Goal: Information Seeking & Learning: Learn about a topic

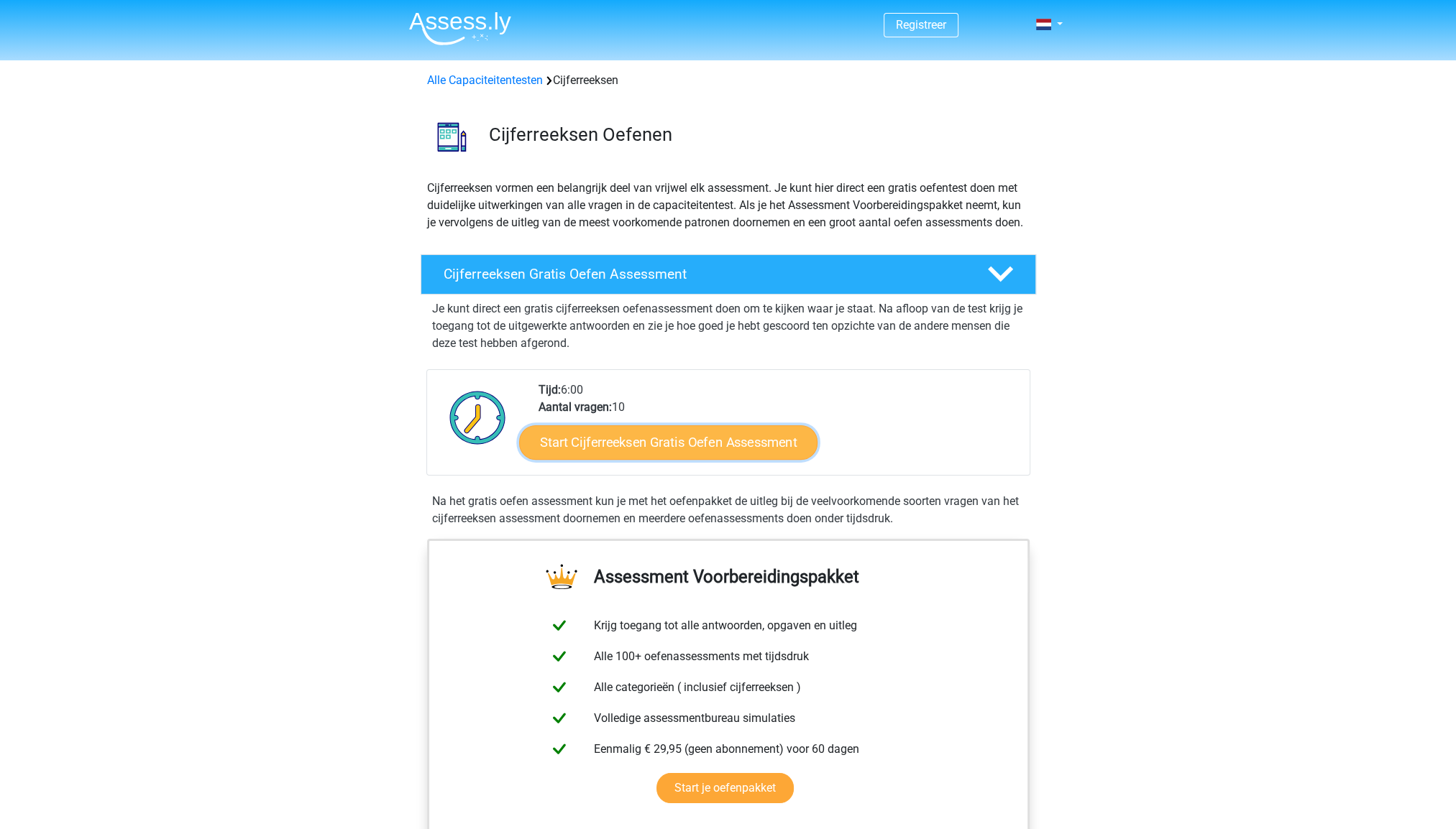
click at [665, 458] on link "Start Cijferreeksen Gratis Oefen Assessment" at bounding box center [668, 441] width 298 height 35
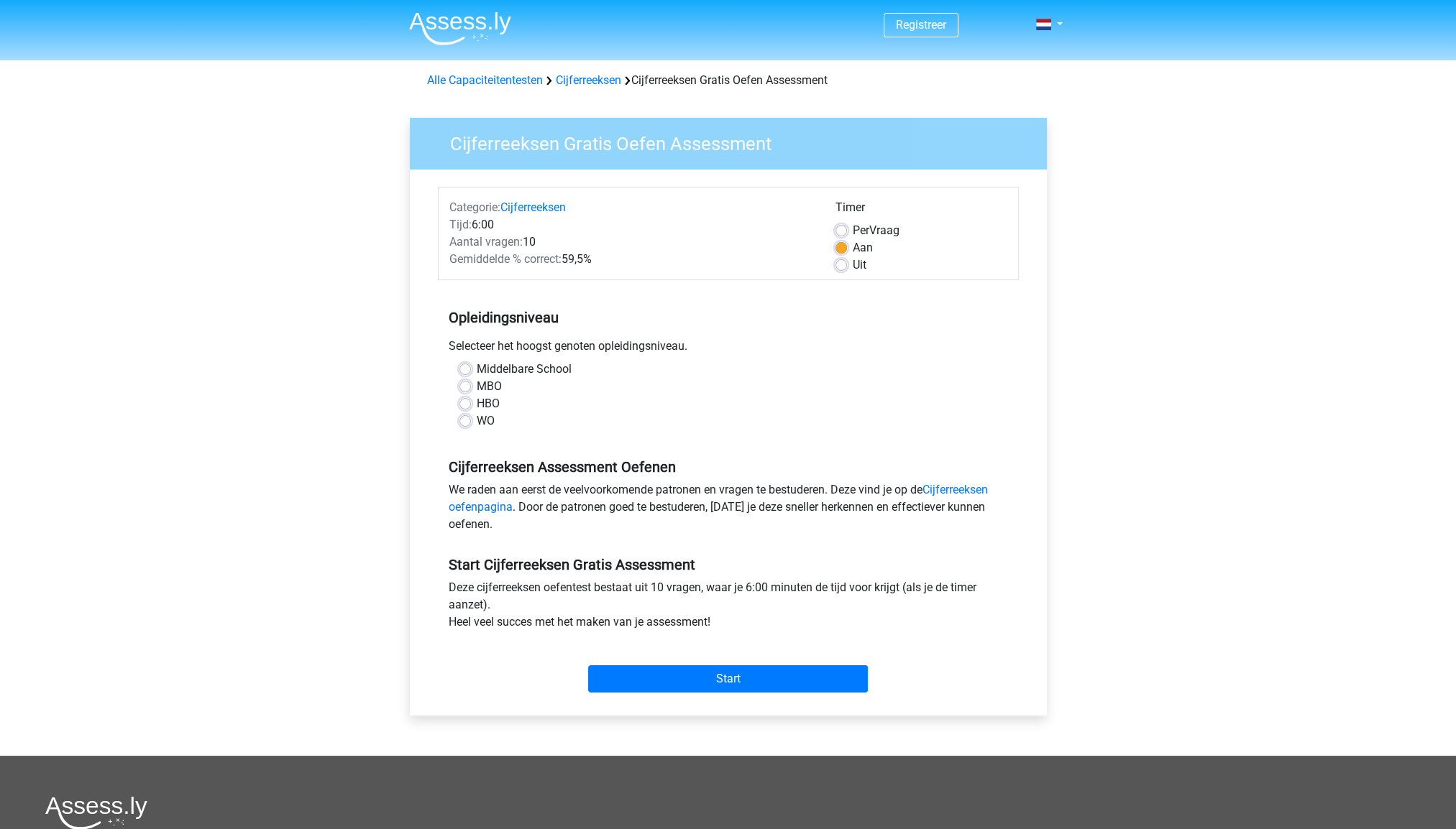
click at [477, 424] on label "WO" at bounding box center [485, 421] width 18 height 17
click at [463, 424] on input "WO" at bounding box center [465, 419] width 12 height 14
radio input "true"
click at [708, 674] on input "Start" at bounding box center [727, 679] width 280 height 27
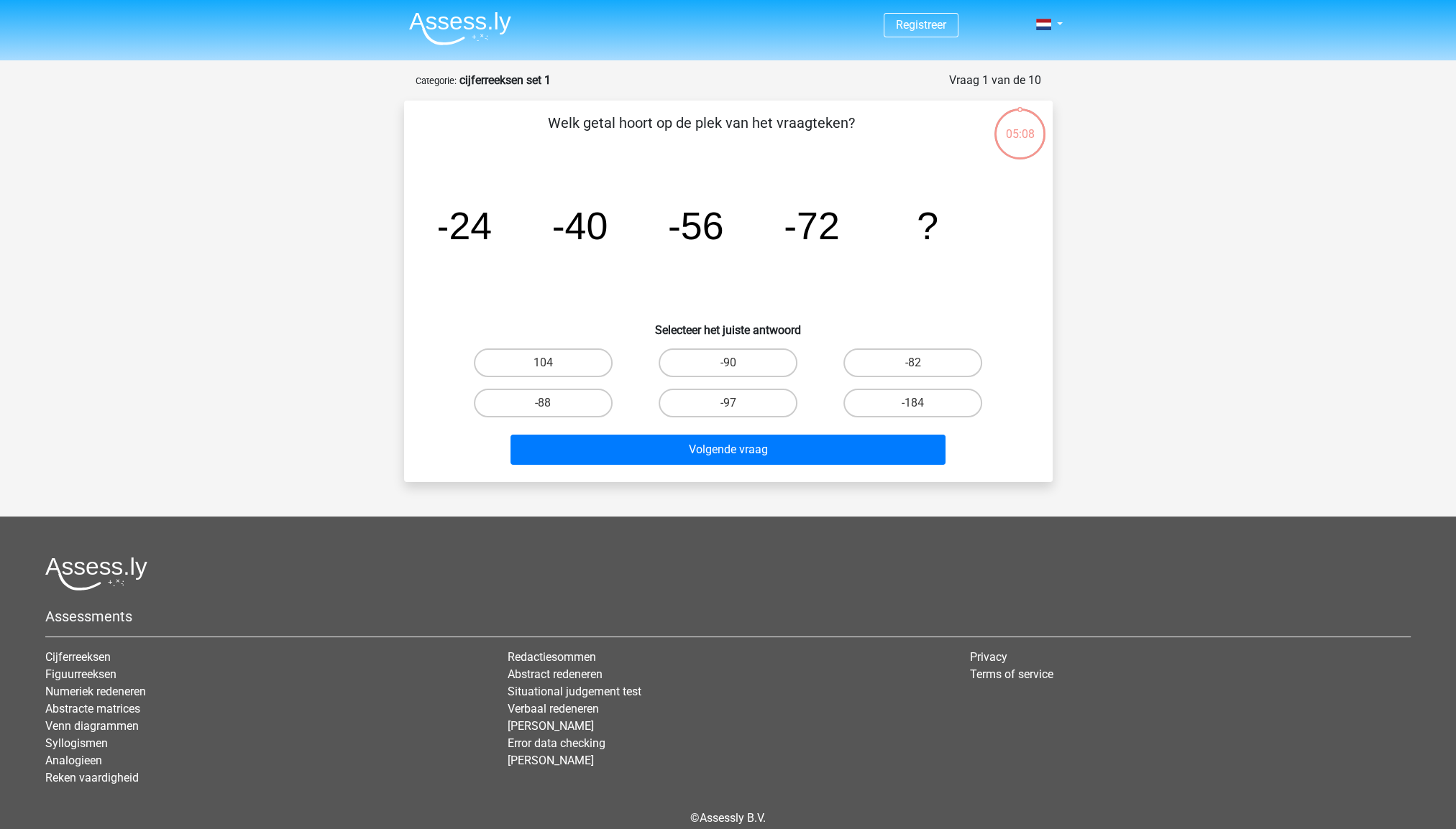
click at [546, 403] on input "-88" at bounding box center [547, 407] width 9 height 9
radio input "true"
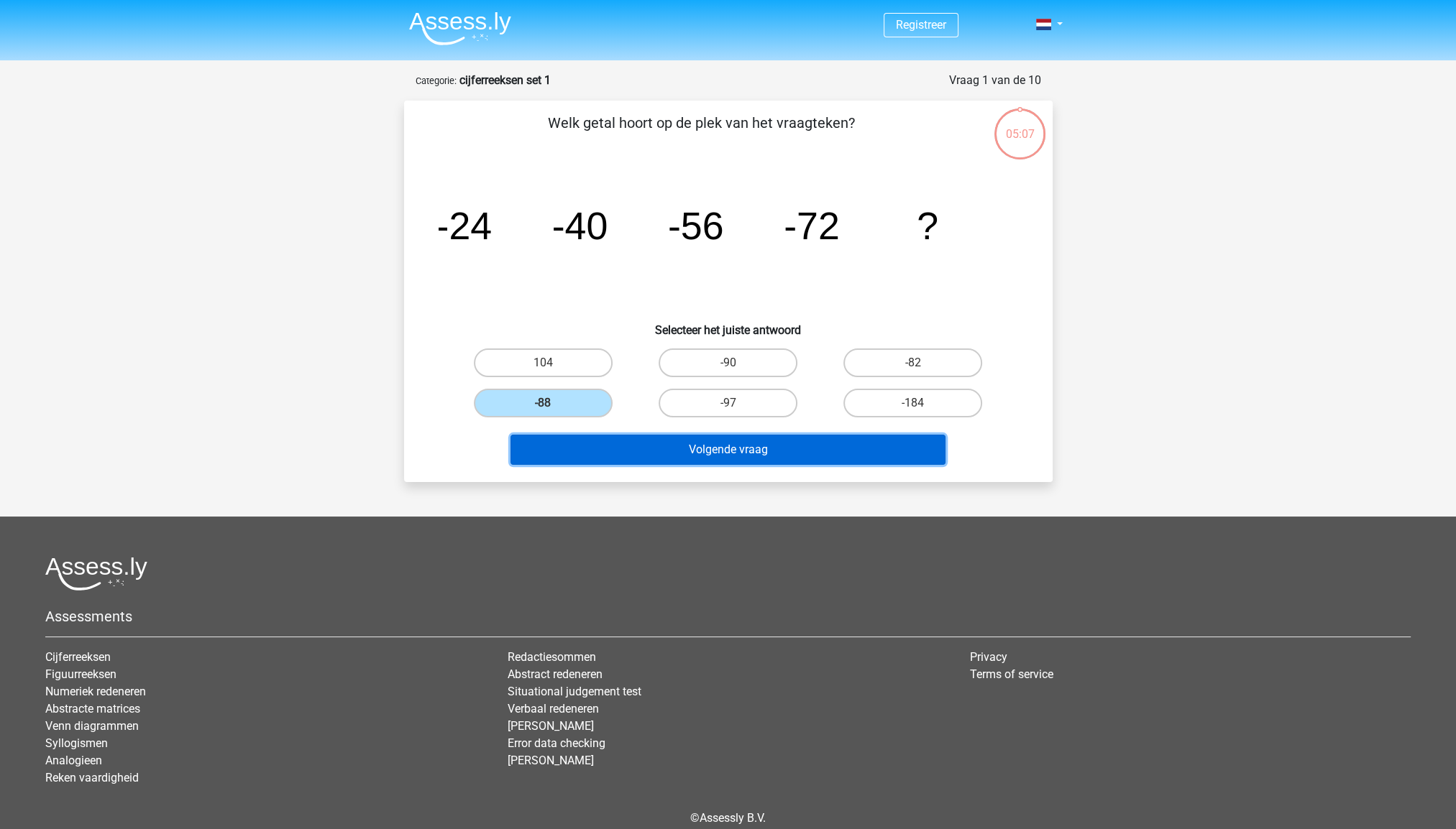
click at [621, 447] on button "Volgende vraag" at bounding box center [728, 450] width 435 height 30
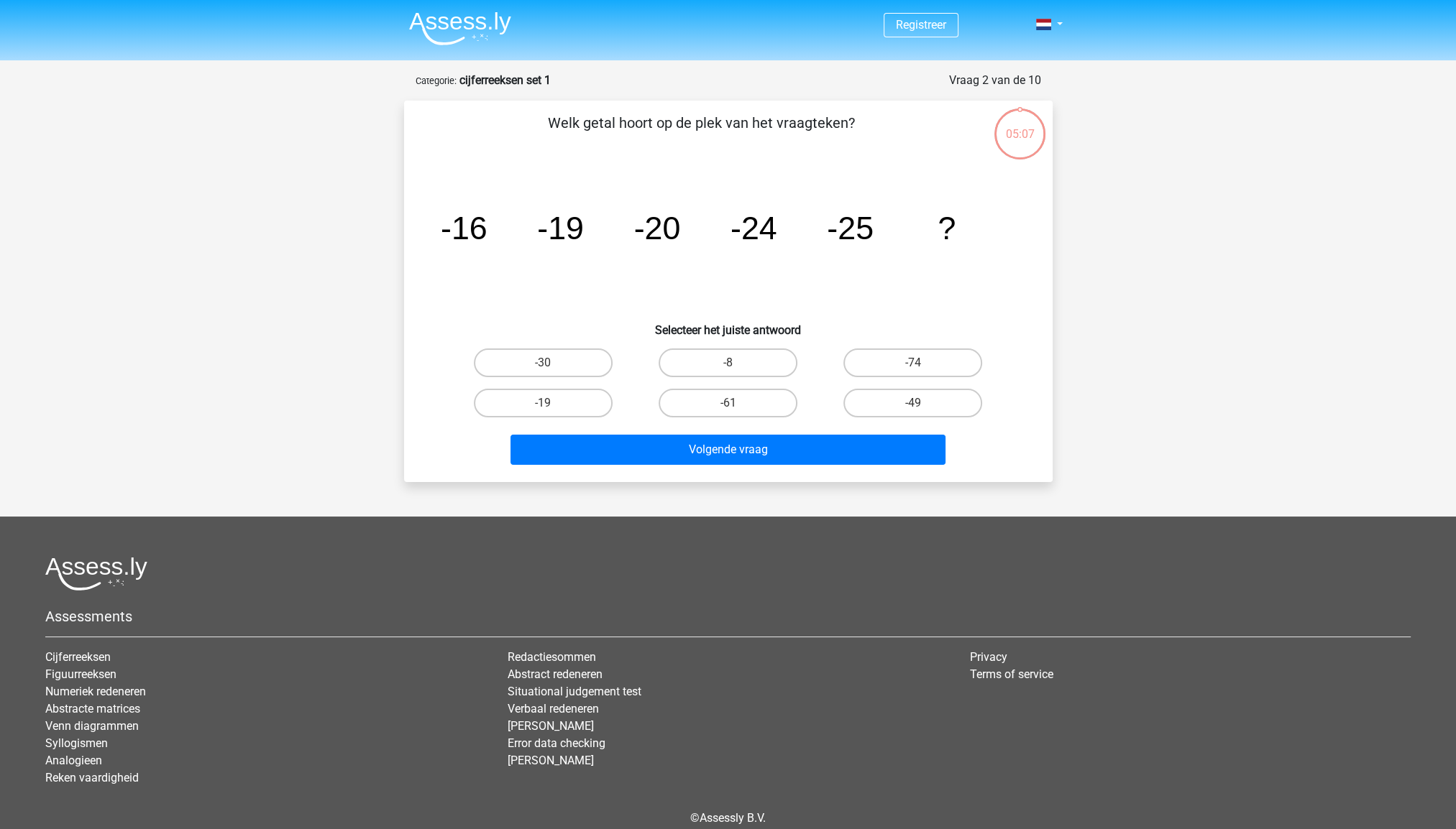
scroll to position [65, 0]
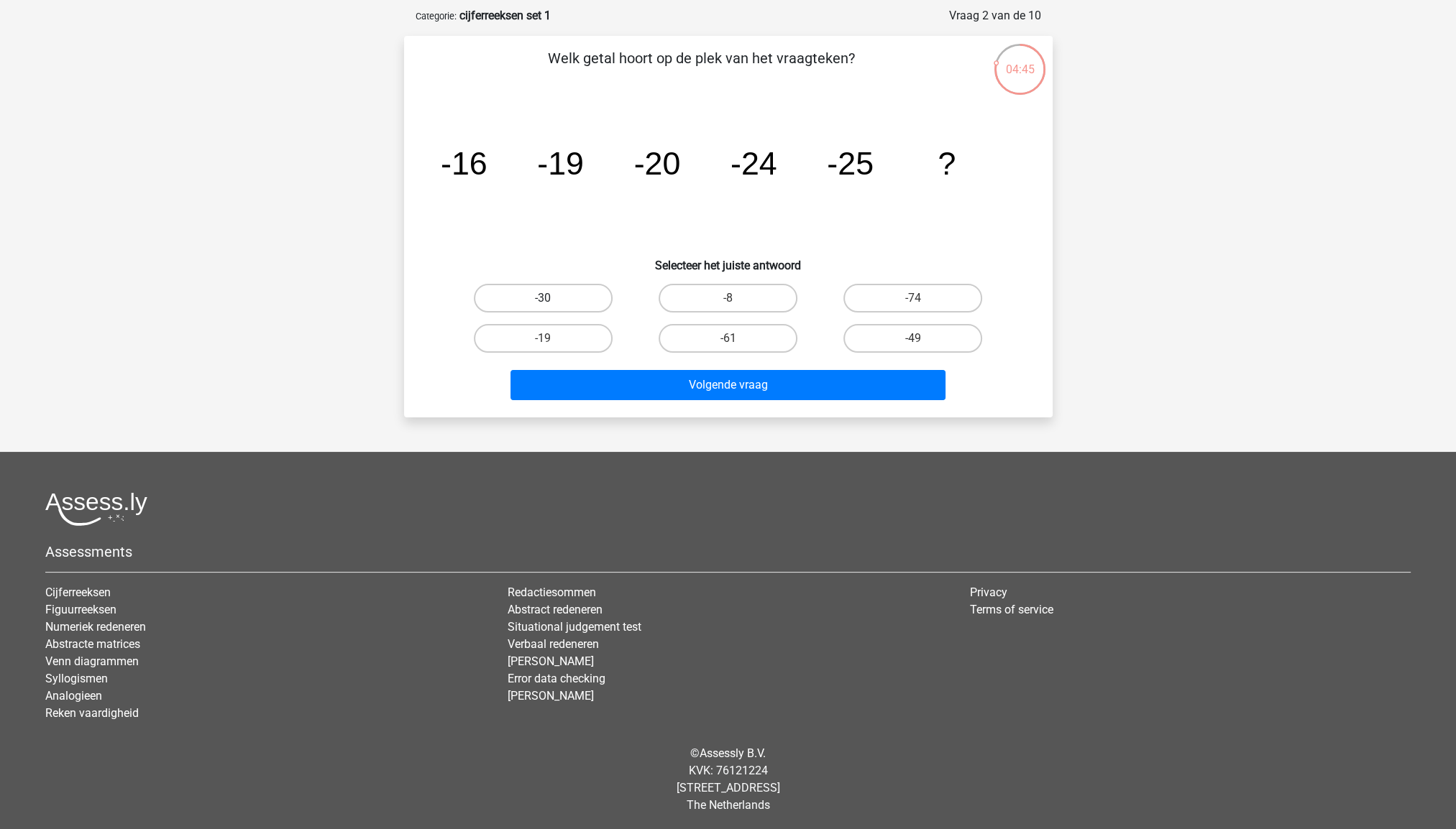
click at [540, 306] on label "-30" at bounding box center [543, 298] width 139 height 29
click at [543, 306] on input "-30" at bounding box center [547, 303] width 9 height 9
radio input "true"
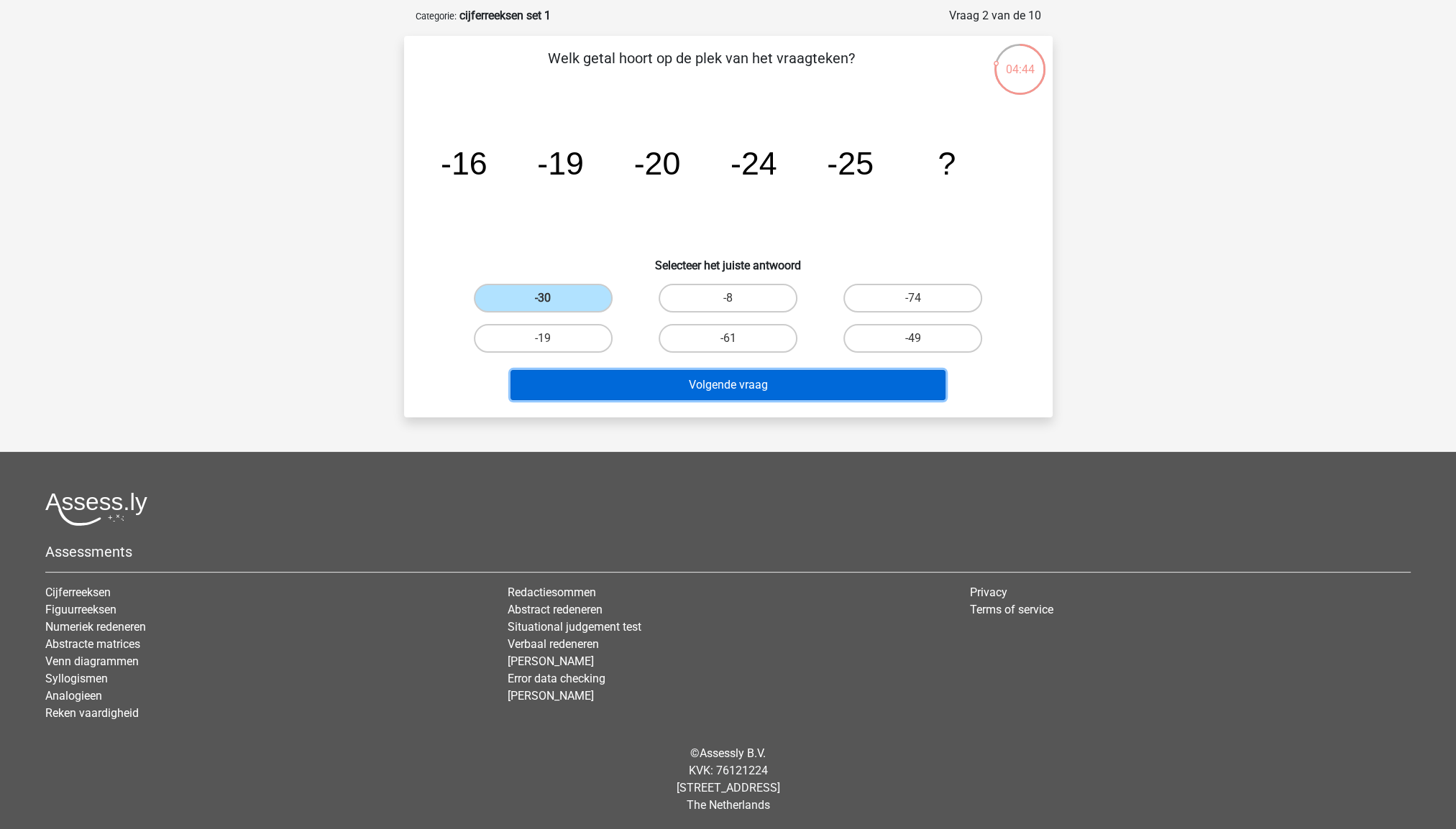
click at [679, 378] on button "Volgende vraag" at bounding box center [728, 385] width 435 height 30
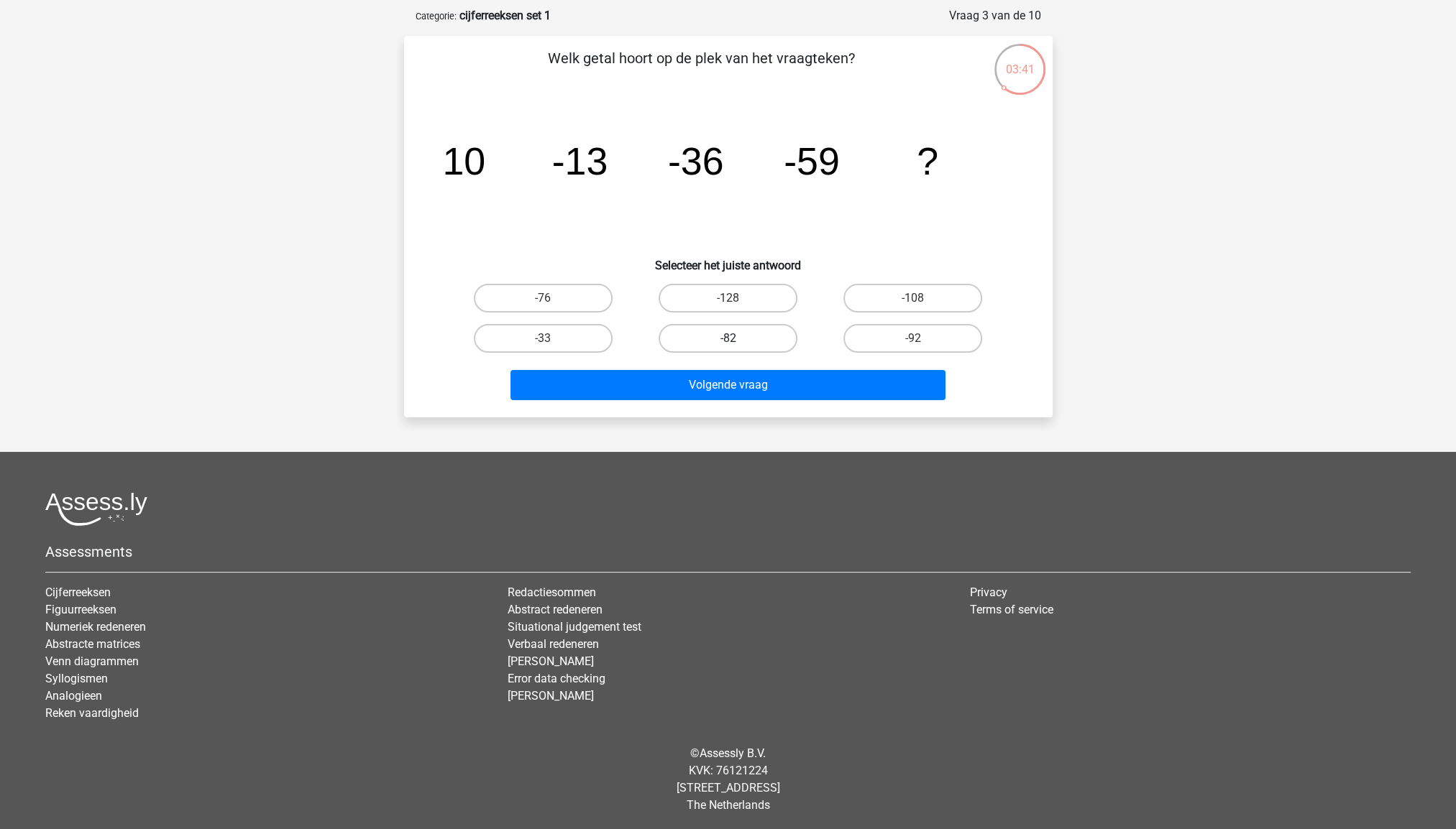
click at [742, 338] on label "-82" at bounding box center [728, 338] width 139 height 29
click at [736, 338] on input "-82" at bounding box center [731, 342] width 9 height 9
radio input "true"
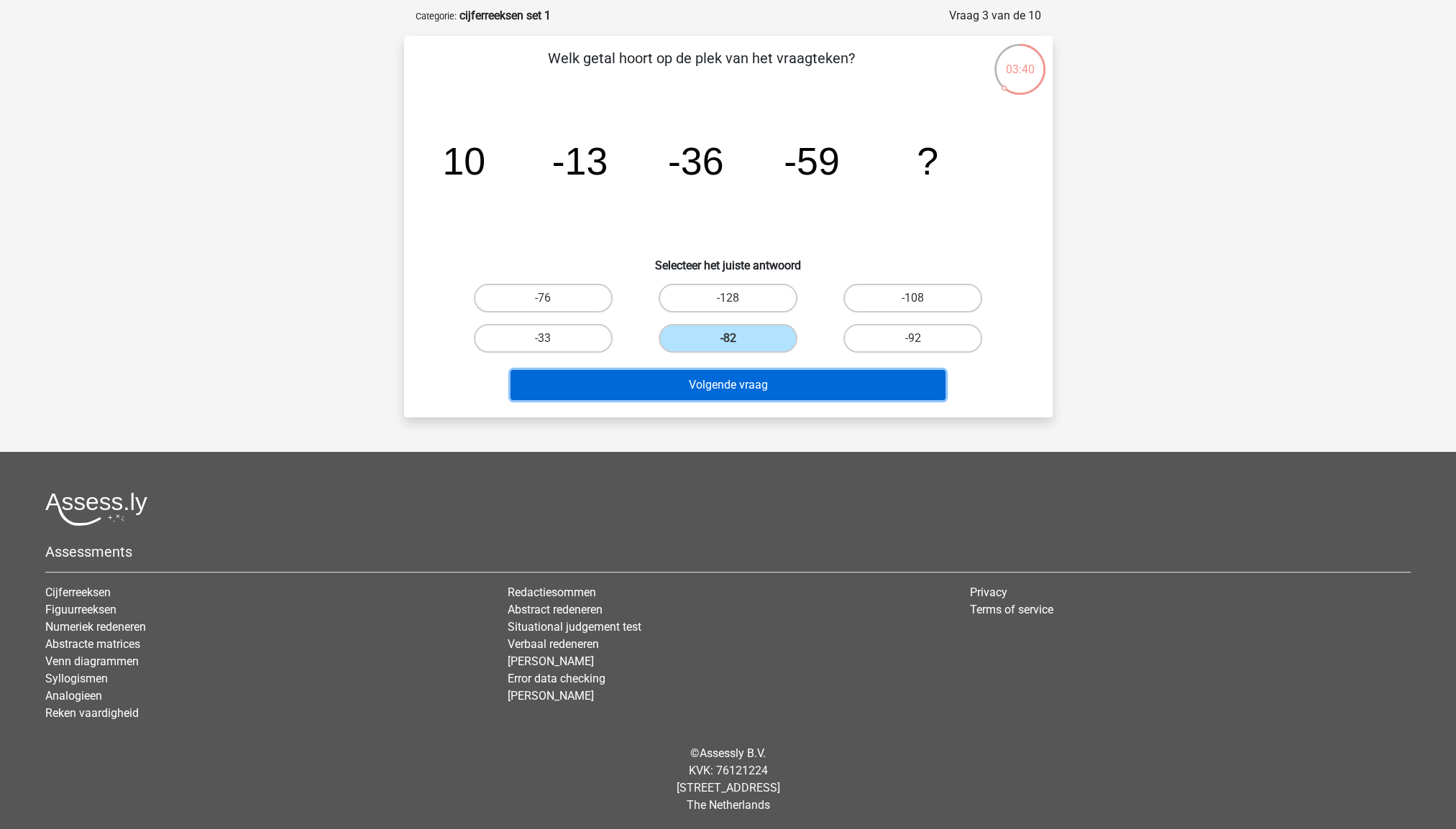
click at [725, 380] on button "Volgende vraag" at bounding box center [728, 385] width 435 height 30
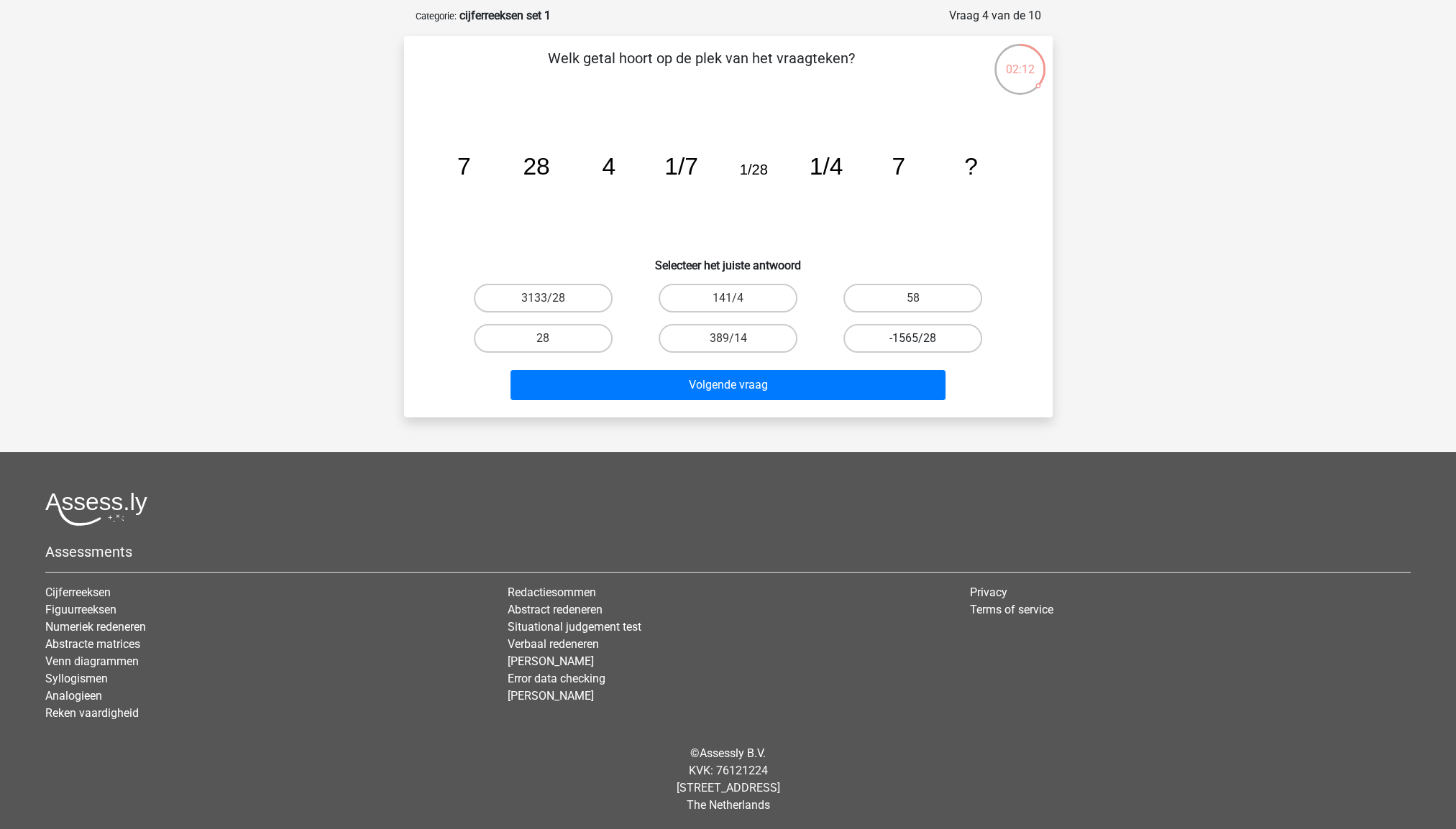
drag, startPoint x: 895, startPoint y: 338, endPoint x: 892, endPoint y: 347, distance: 9.5
click at [892, 347] on label "-1565/28" at bounding box center [912, 338] width 139 height 29
click at [913, 347] on input "-1565/28" at bounding box center [917, 342] width 9 height 9
radio input "true"
click at [892, 347] on label "-1565/28" at bounding box center [912, 338] width 139 height 29
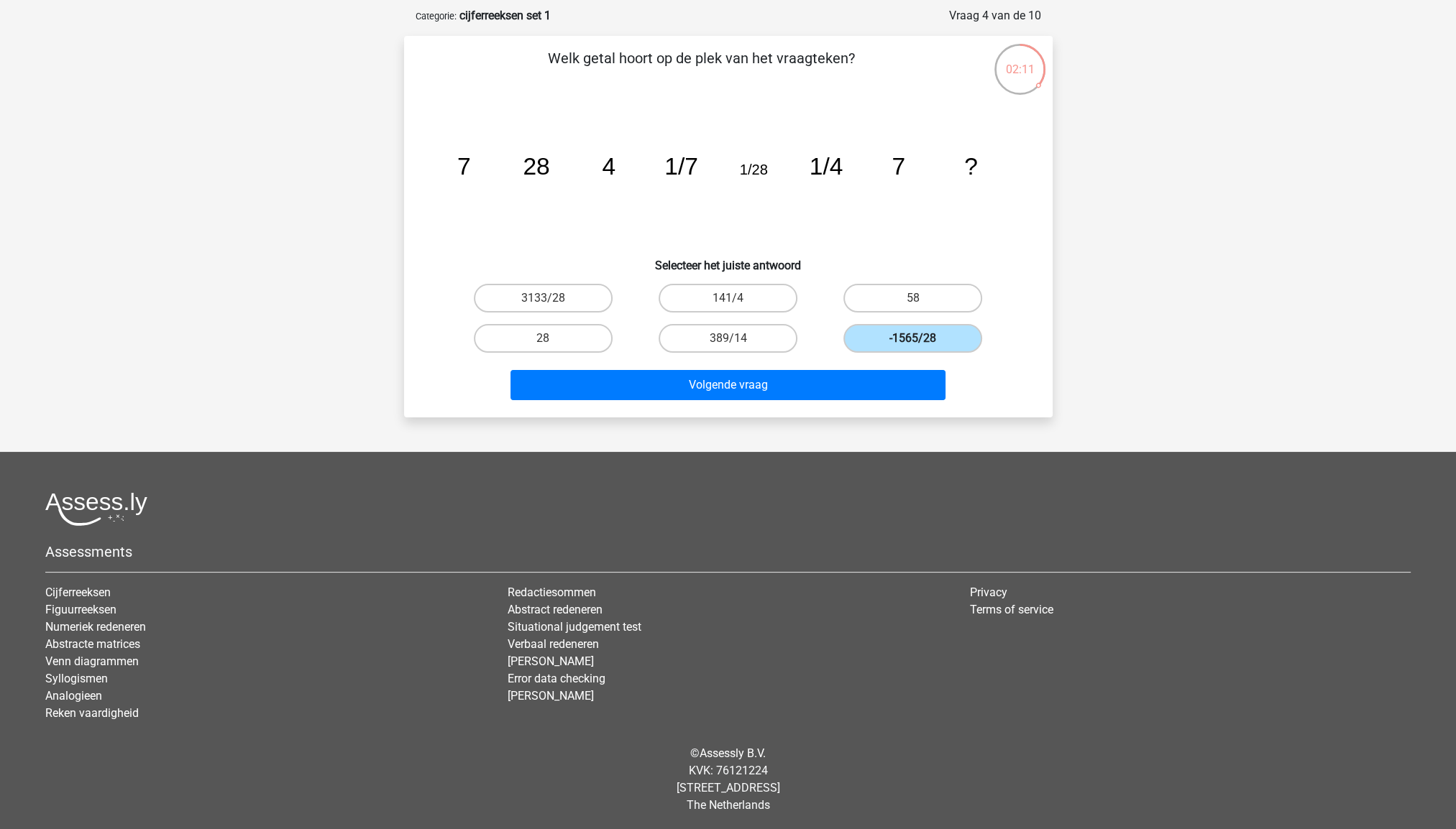
click at [913, 347] on input "-1565/28" at bounding box center [917, 342] width 9 height 9
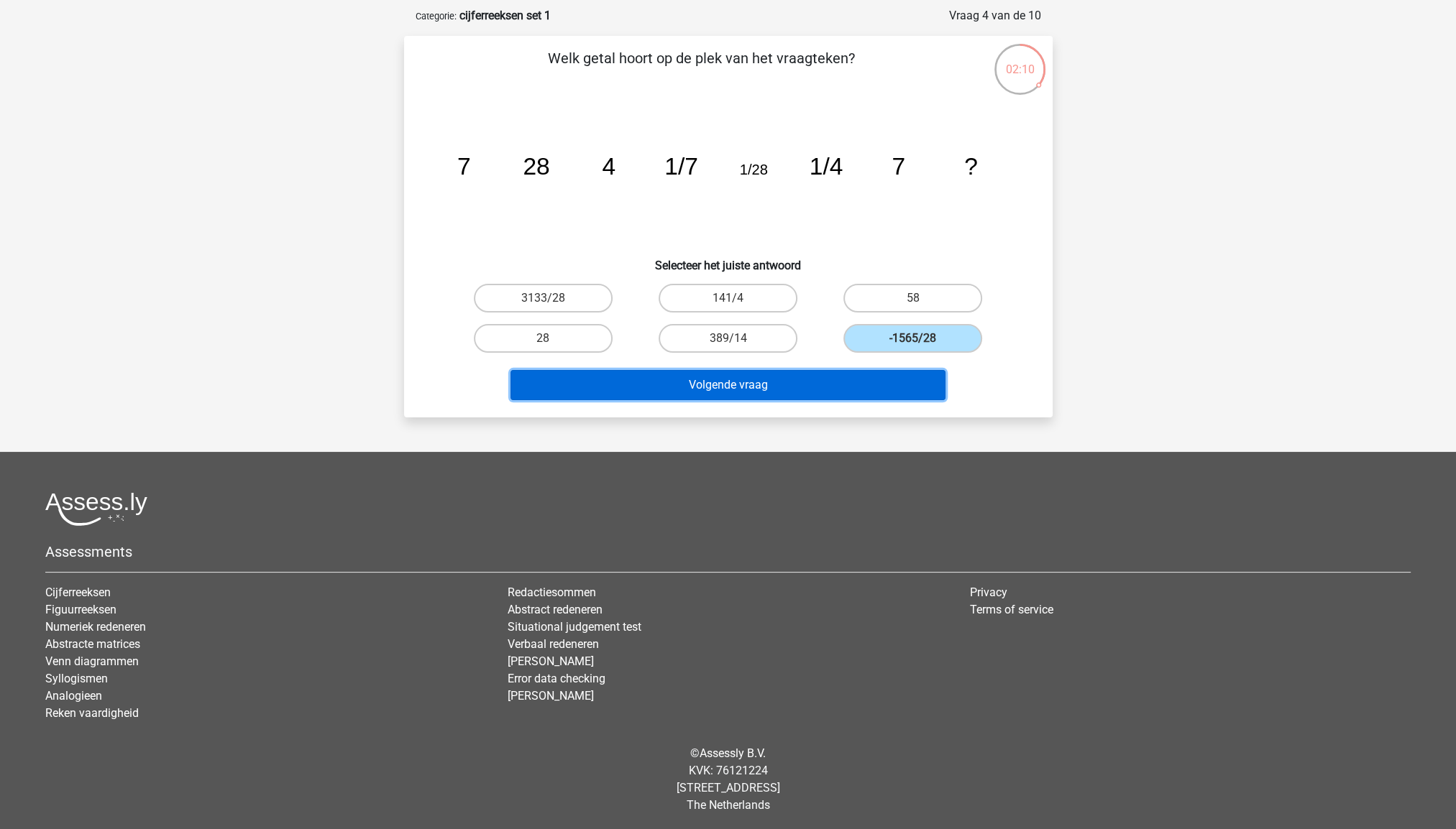
click at [731, 387] on button "Volgende vraag" at bounding box center [728, 385] width 435 height 30
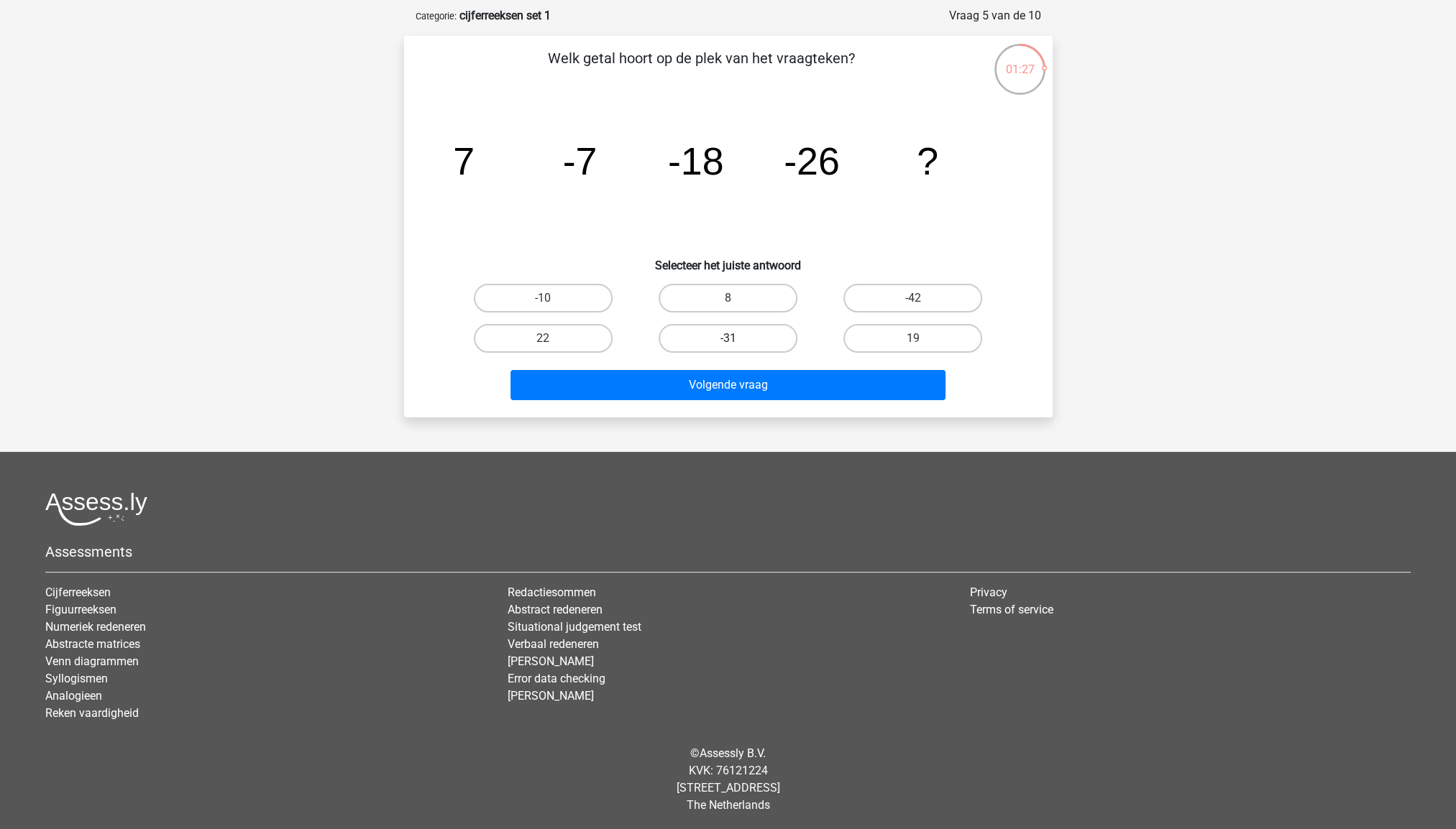
click at [714, 335] on label "-31" at bounding box center [728, 338] width 139 height 29
click at [727, 338] on input "-31" at bounding box center [731, 342] width 9 height 9
radio input "true"
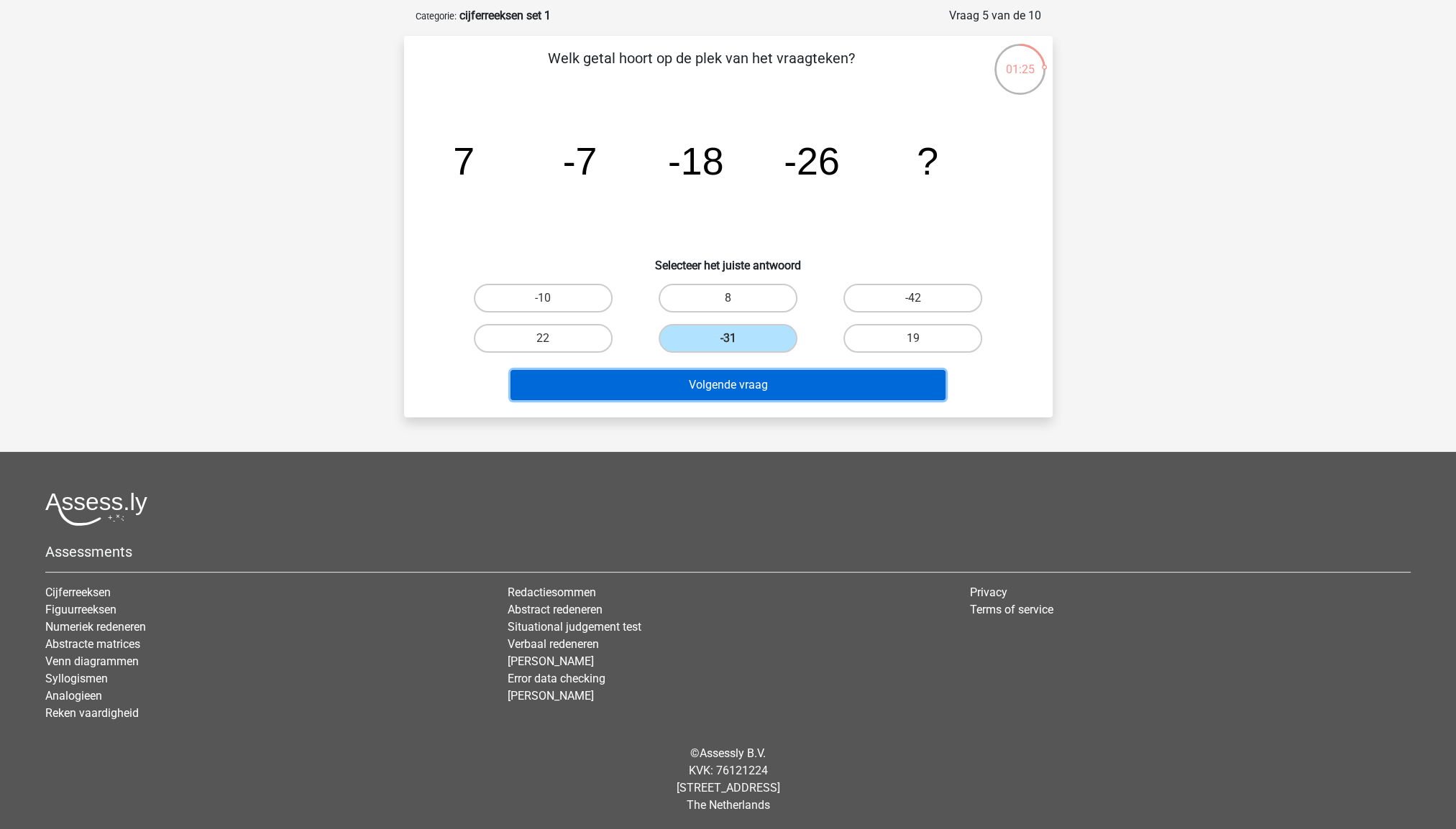
click at [728, 386] on button "Volgende vraag" at bounding box center [728, 385] width 435 height 30
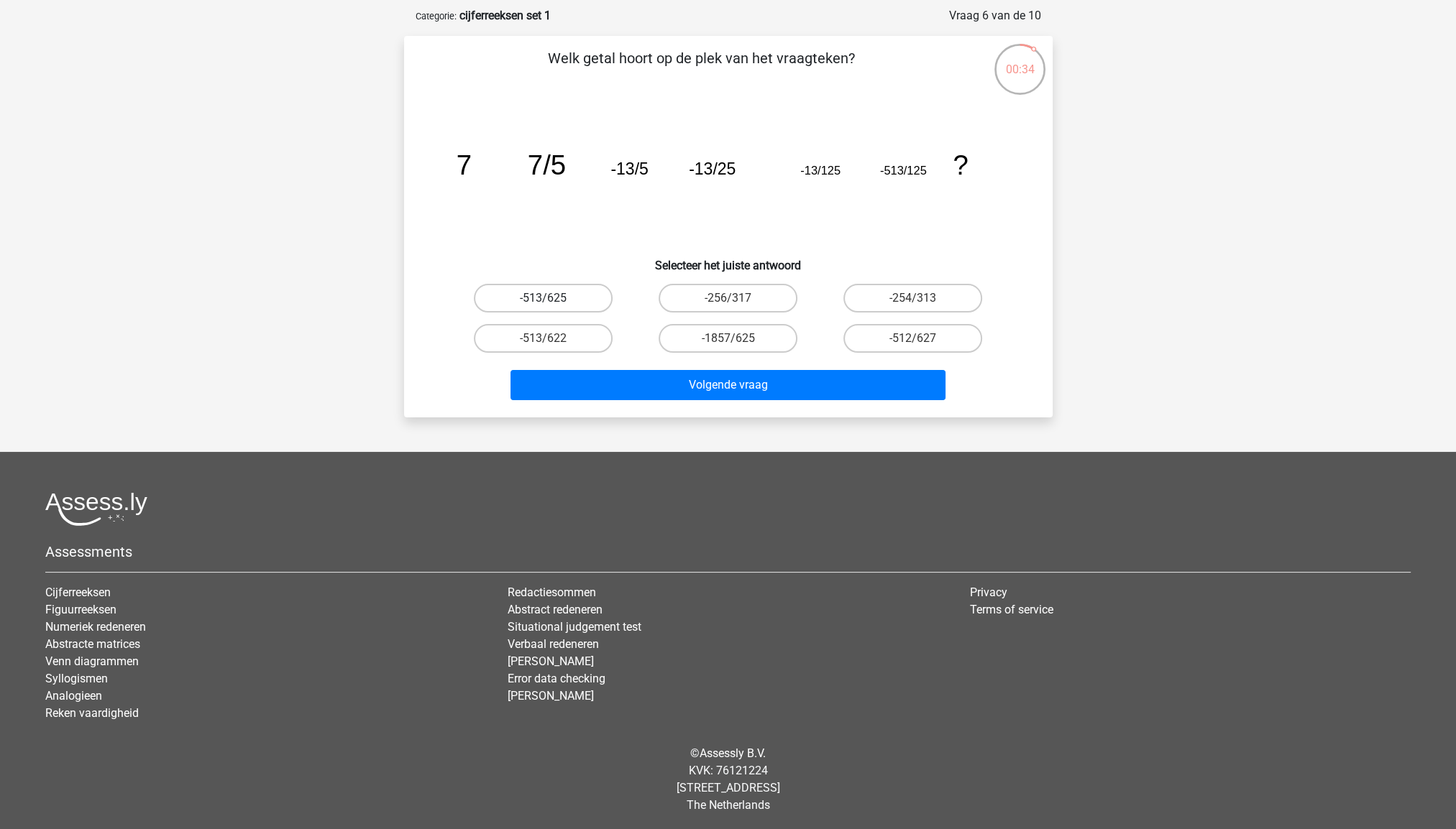
click at [578, 297] on label "-513/625" at bounding box center [543, 298] width 139 height 29
click at [552, 298] on input "-513/625" at bounding box center [547, 303] width 9 height 9
radio input "true"
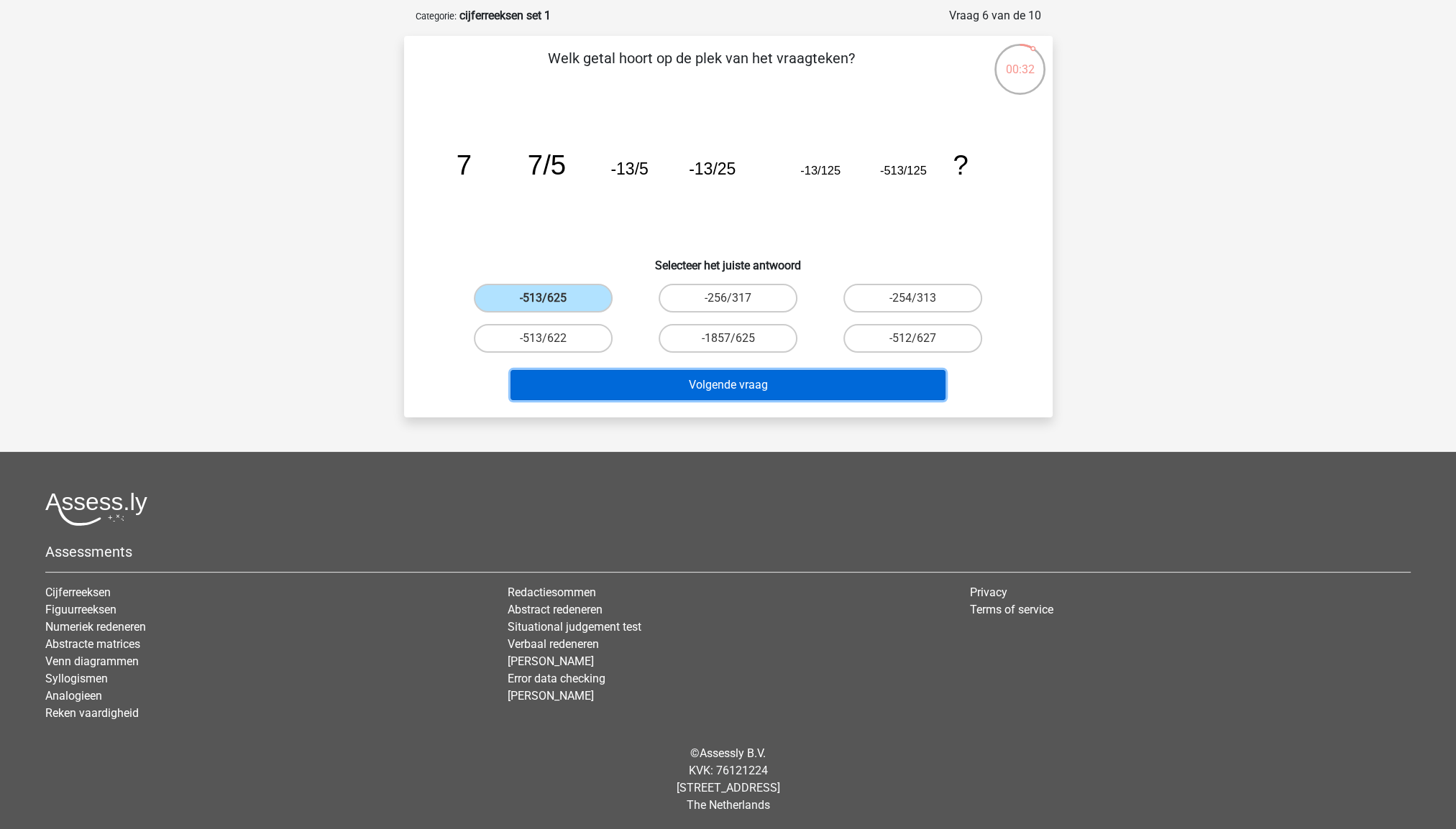
click at [688, 384] on button "Volgende vraag" at bounding box center [728, 385] width 435 height 30
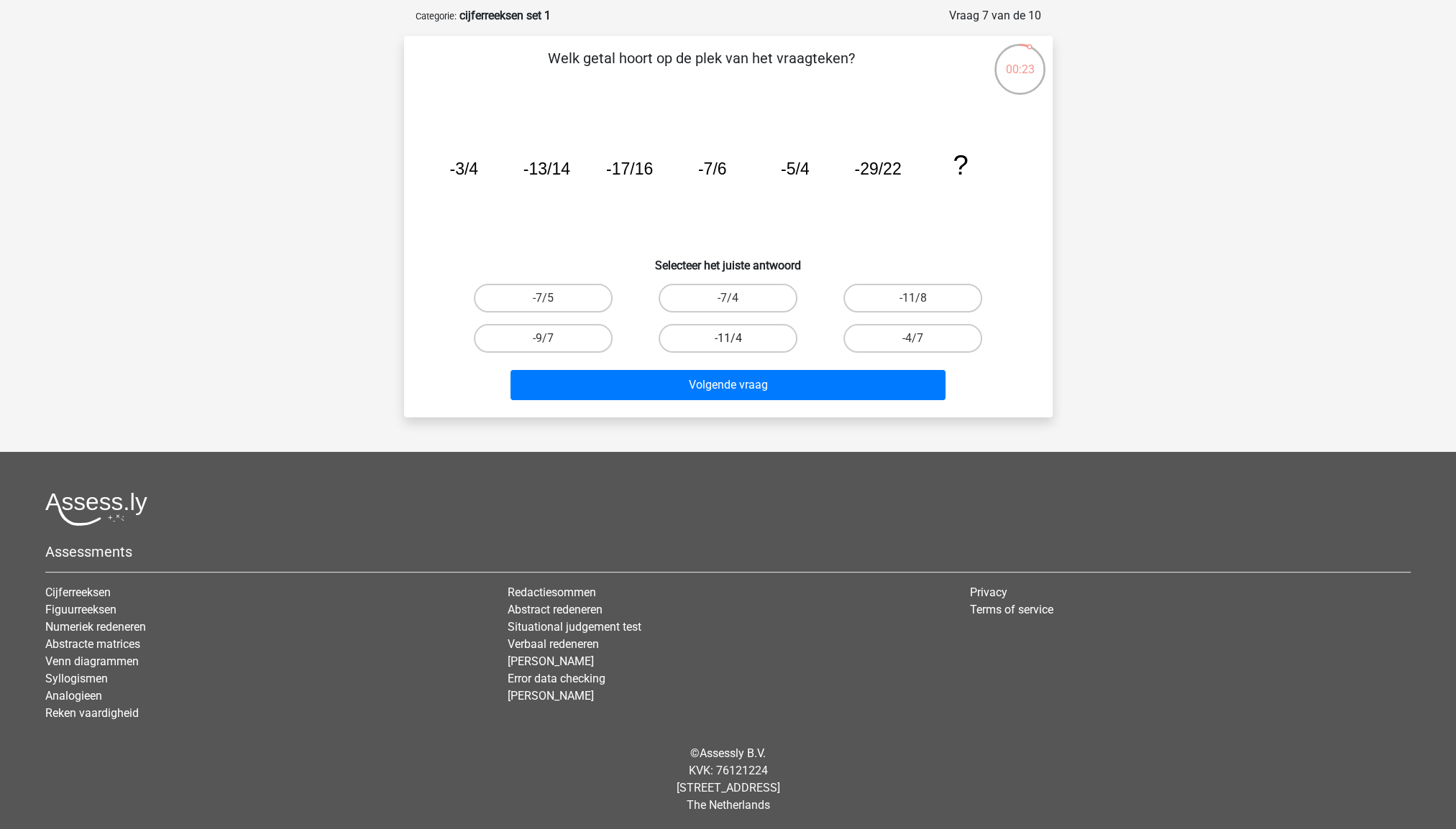
click at [762, 342] on label "-11/4" at bounding box center [728, 338] width 139 height 29
click at [736, 342] on input "-11/4" at bounding box center [731, 342] width 9 height 9
radio input "true"
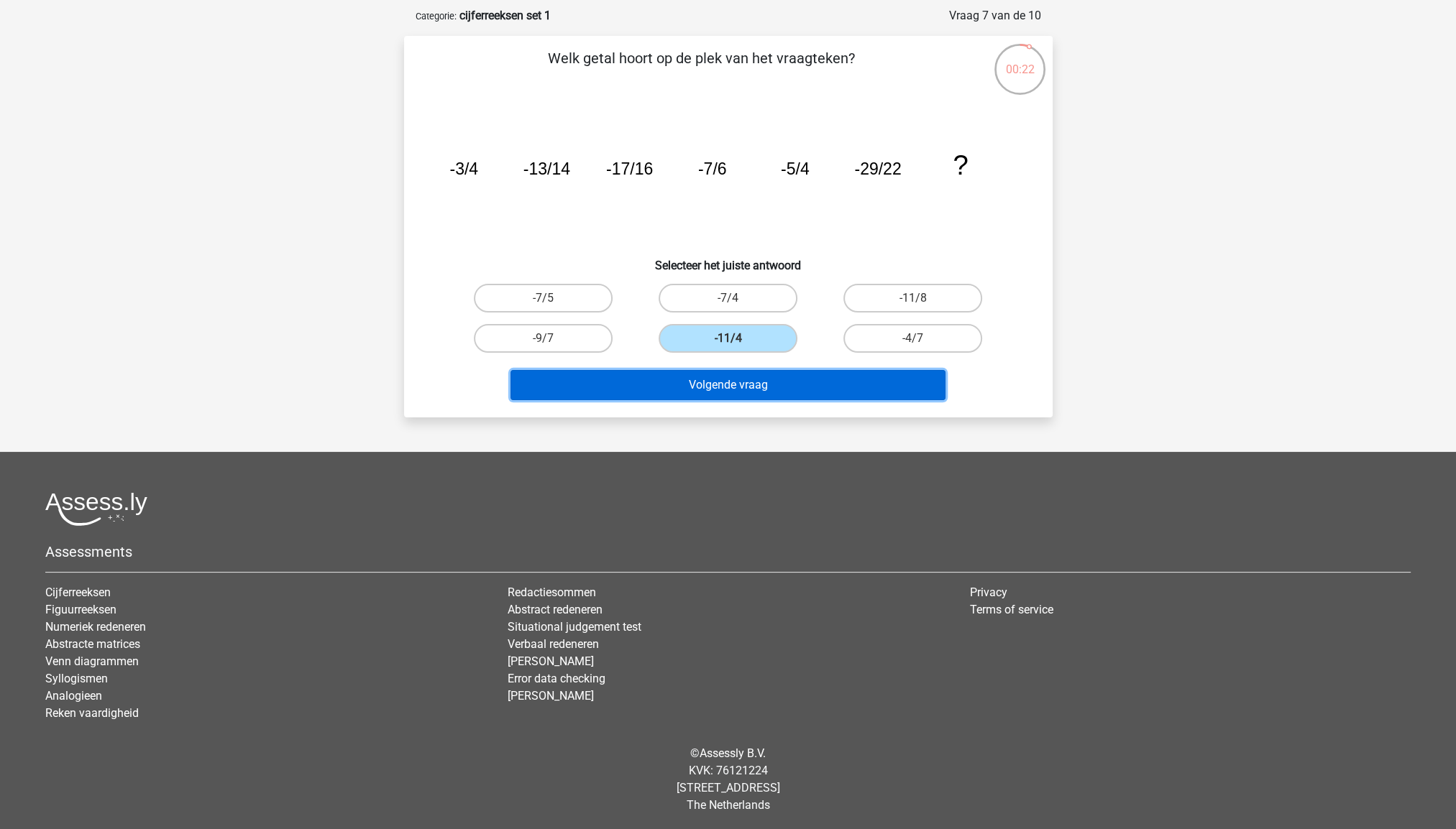
click at [737, 383] on button "Volgende vraag" at bounding box center [728, 385] width 435 height 30
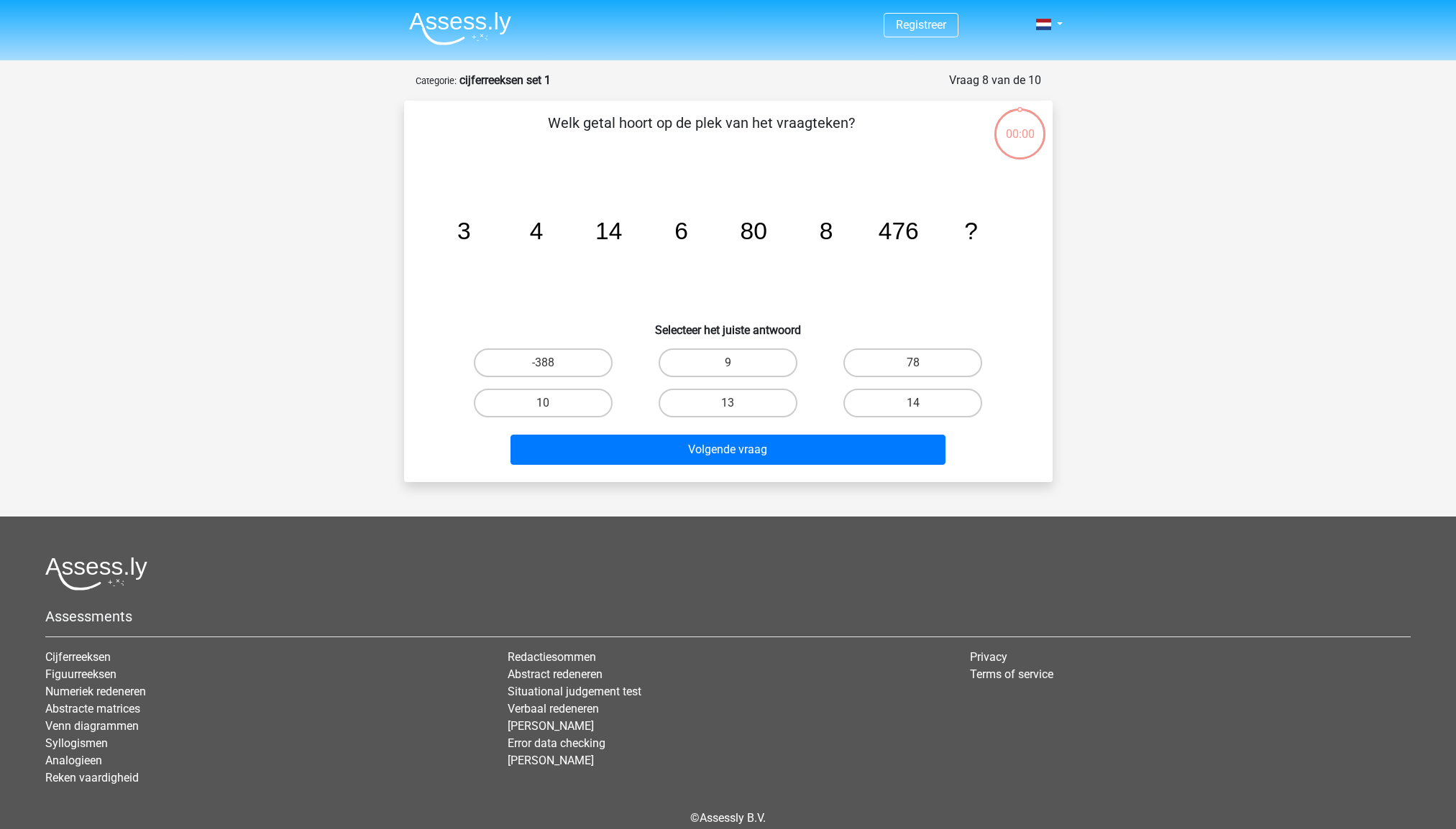
scroll to position [65, 0]
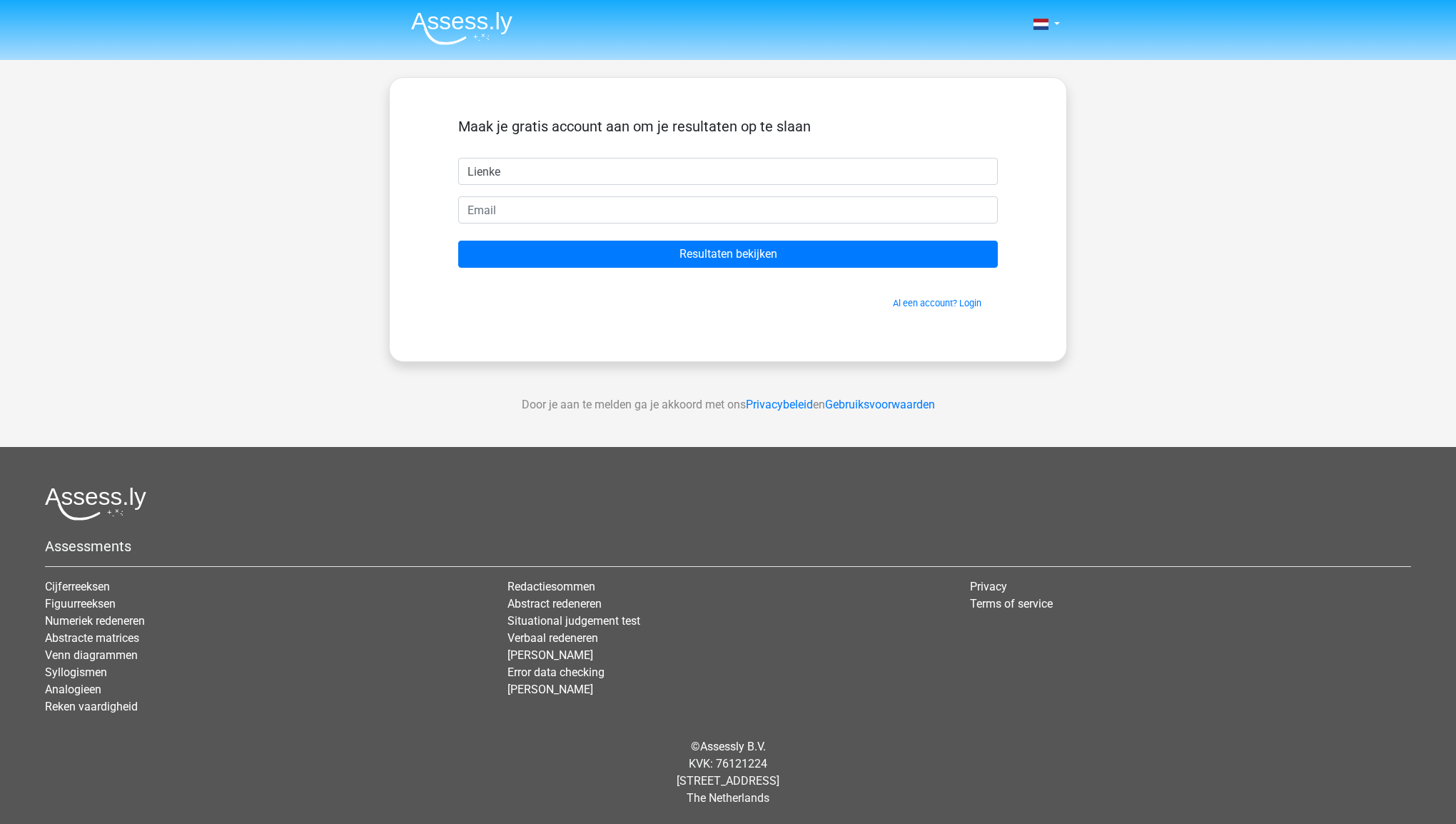
type input "Lienke"
click at [458, 241] on input "Resultaten bekijken" at bounding box center [728, 255] width 540 height 27
type input "[EMAIL_ADDRESS][DOMAIN_NAME]"
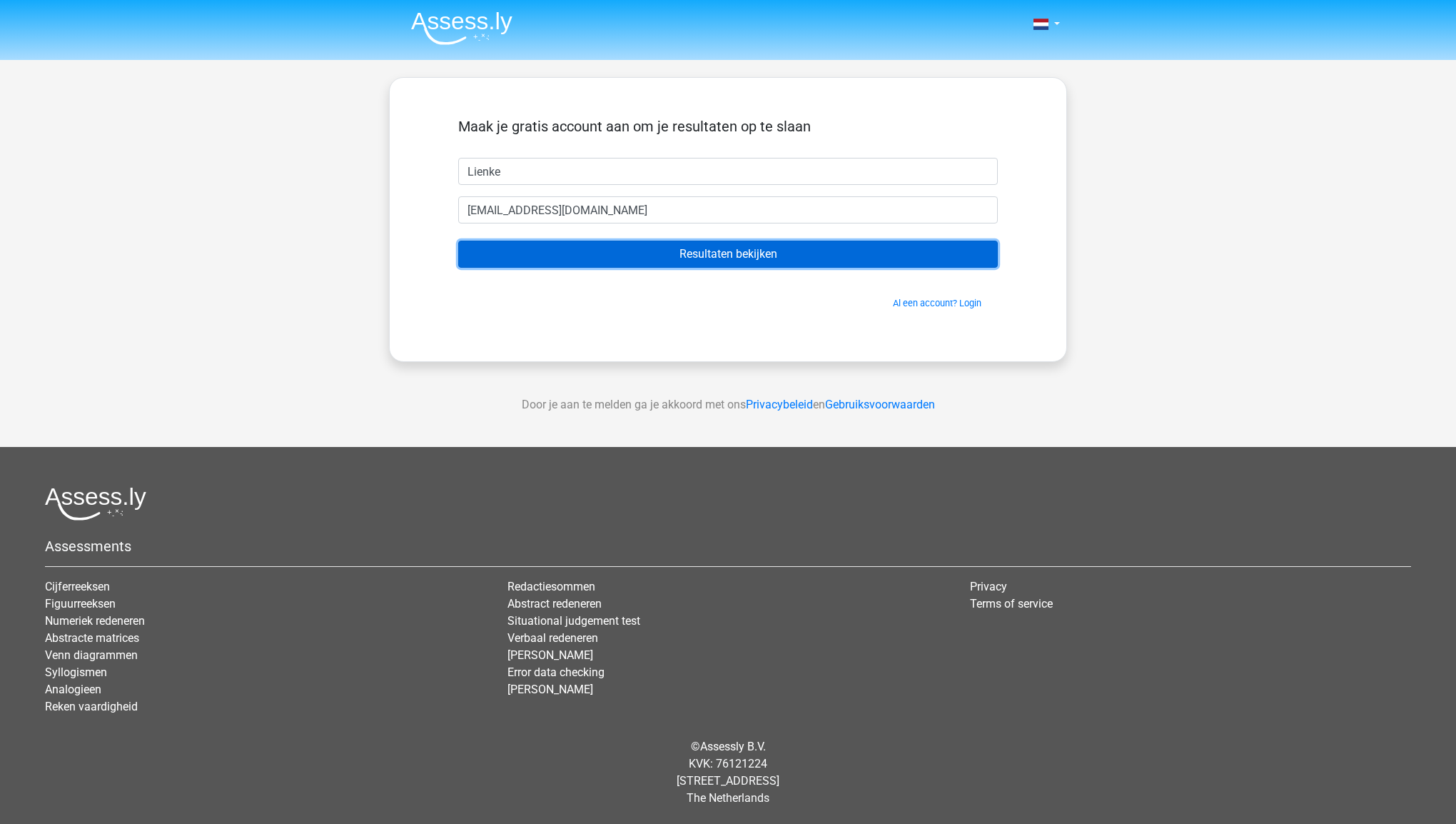
click at [574, 263] on input "Resultaten bekijken" at bounding box center [728, 255] width 540 height 27
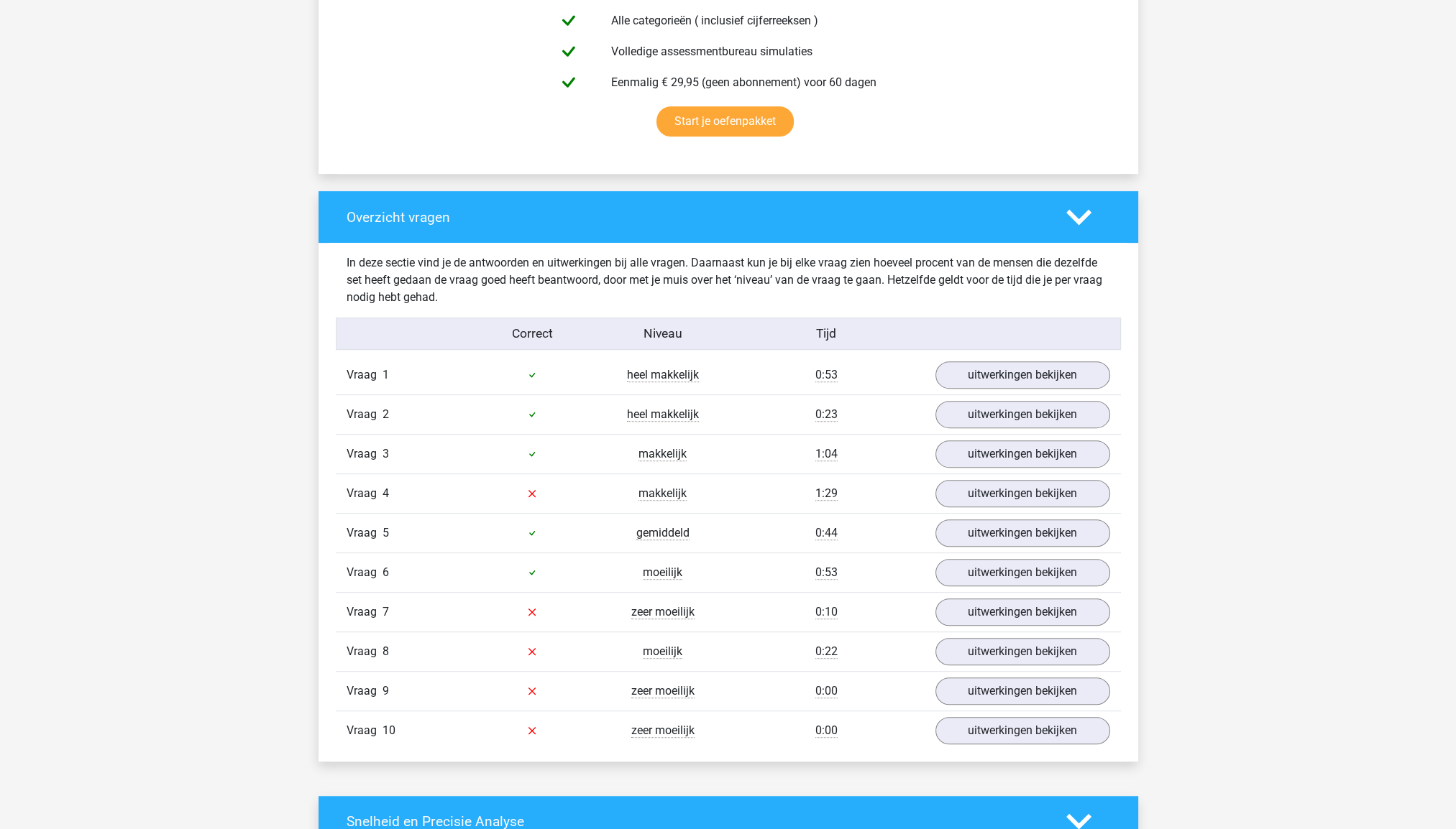
scroll to position [891, 0]
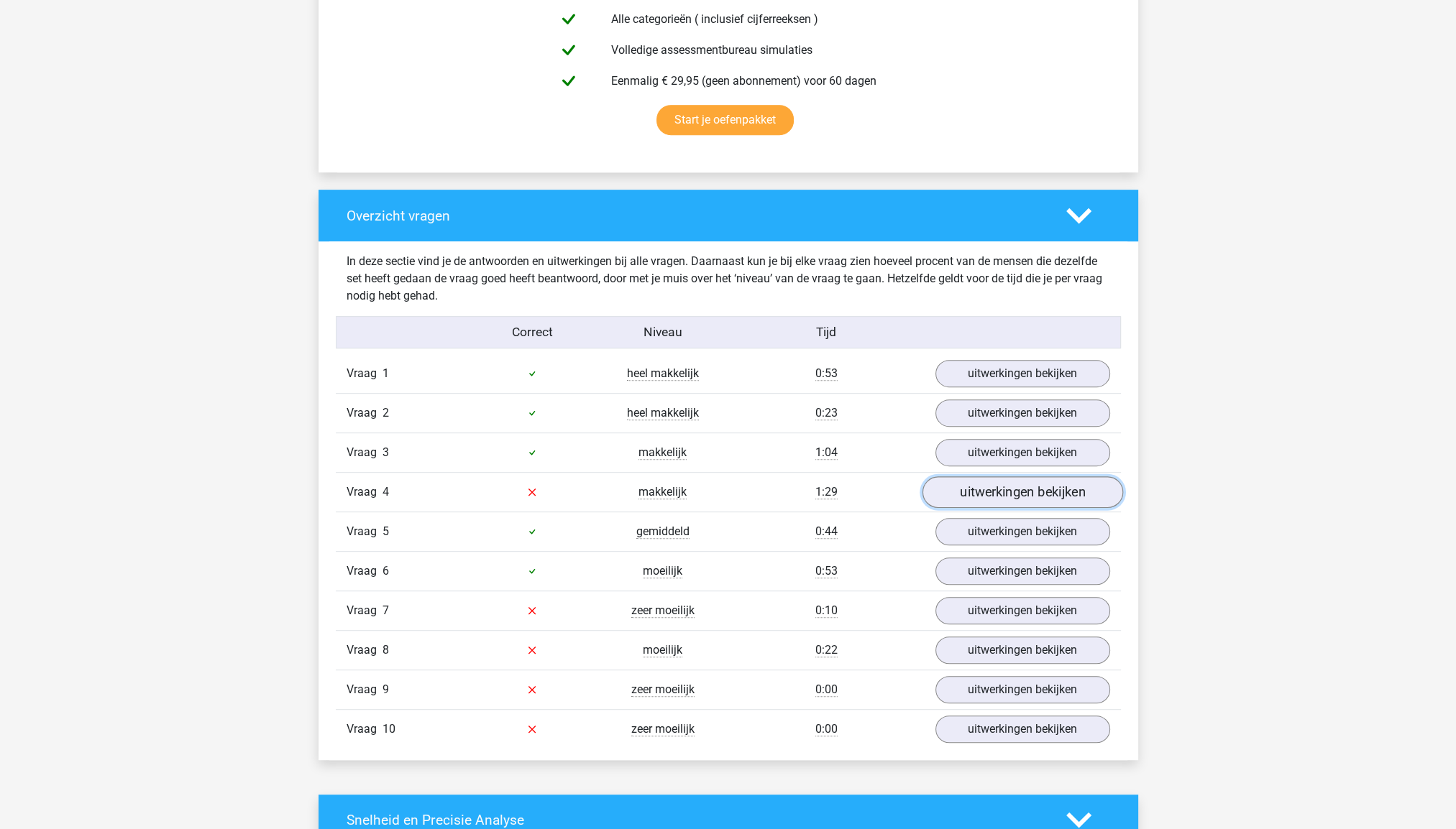
click at [1047, 490] on link "uitwerkingen bekijken" at bounding box center [1021, 492] width 200 height 31
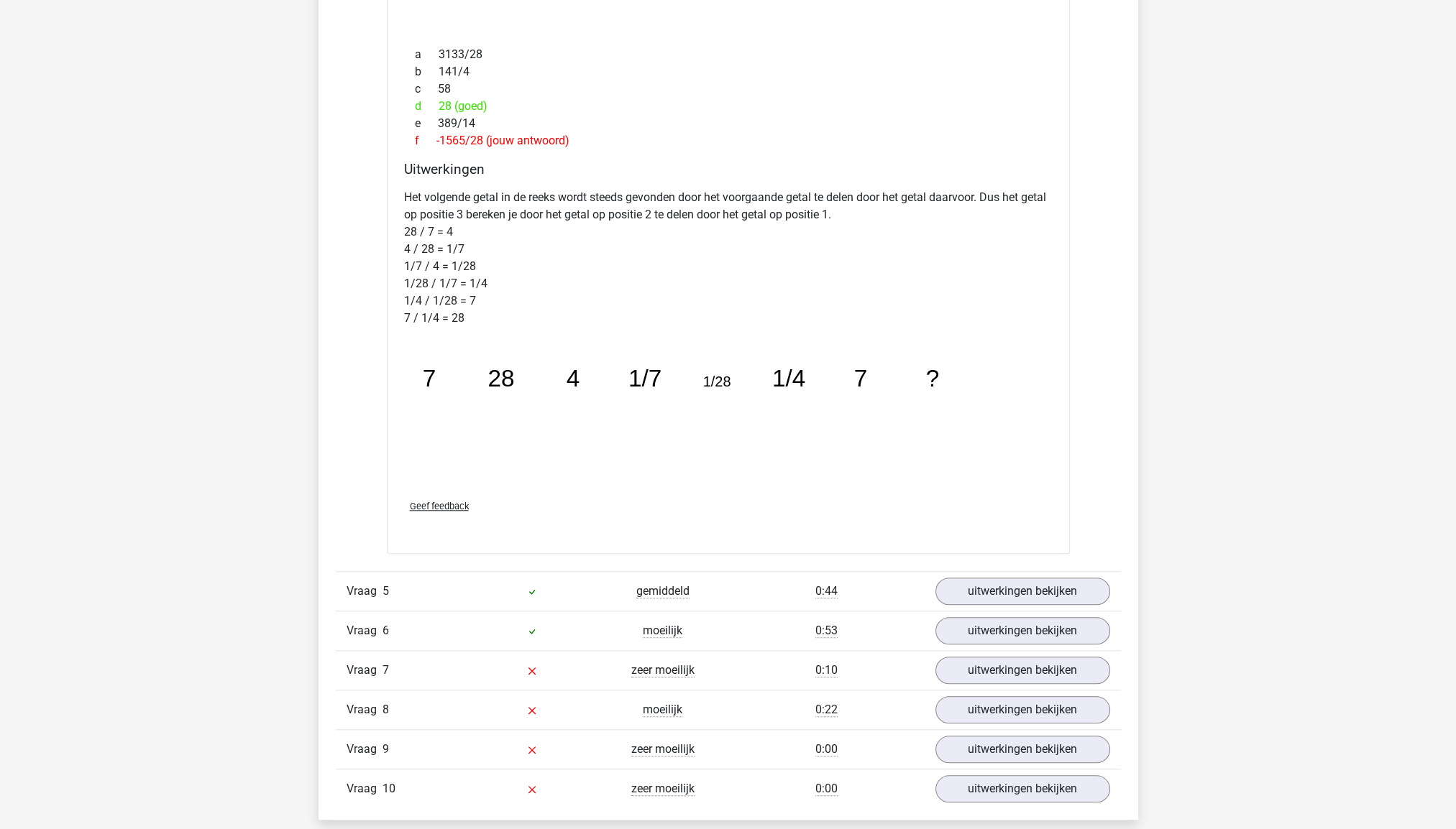
scroll to position [1580, 0]
click at [977, 592] on link "uitwerkingen bekijken" at bounding box center [1021, 589] width 200 height 31
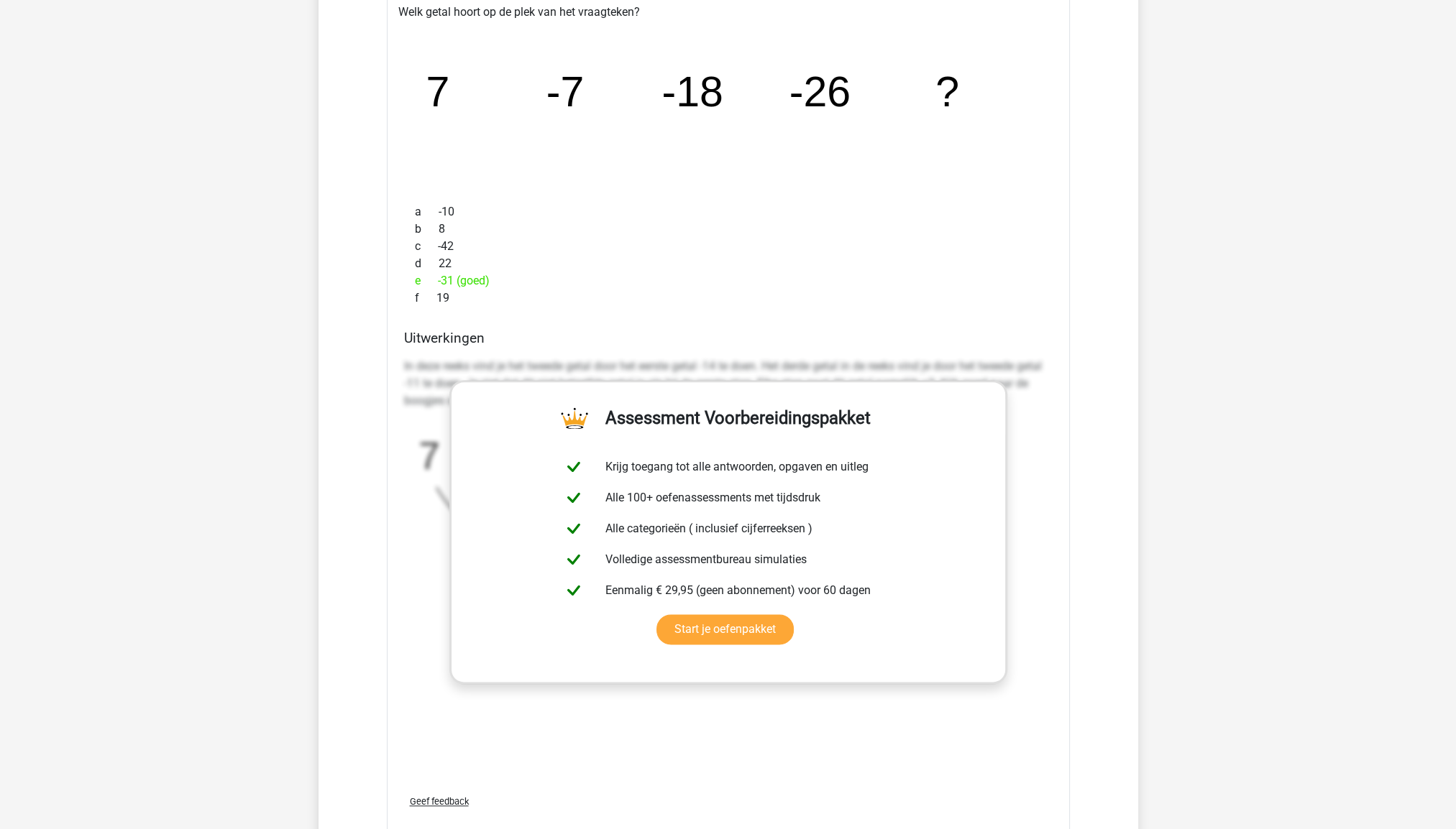
scroll to position [2213, 0]
click at [1090, 521] on div "Vraag 1 heel makkelijk 0:53 uitwerkingen bekijken Welk getal hoort op de plek v…" at bounding box center [728, 46] width 764 height 2029
click at [717, 355] on p "In deze reeks vind je het tweede getal door het eerste getal -14 te doen. Het d…" at bounding box center [728, 380] width 649 height 52
click at [679, 612] on link "Start je oefenpakket" at bounding box center [725, 627] width 137 height 30
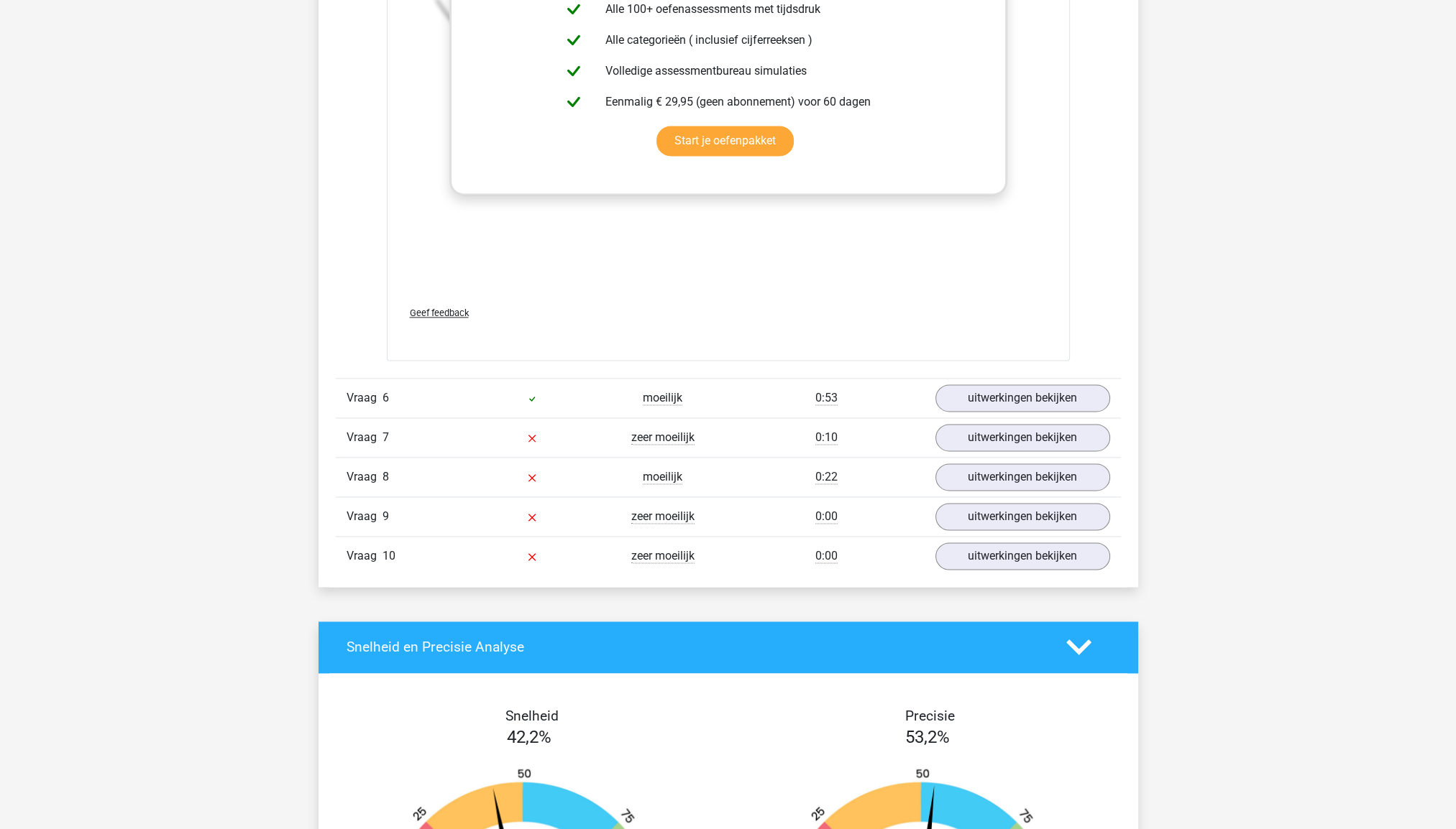
scroll to position [2667, 0]
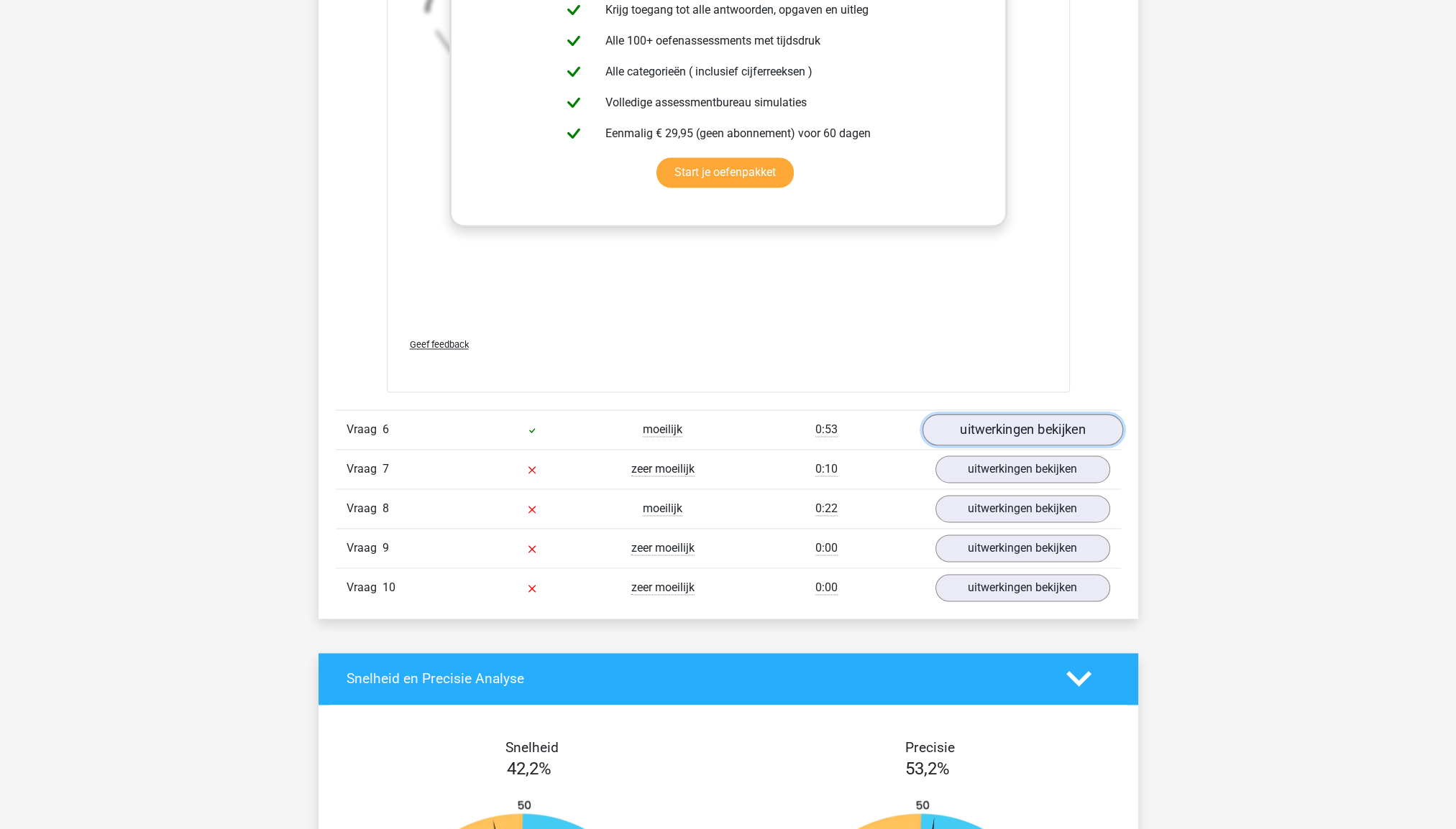
click at [1055, 433] on link "uitwerkingen bekijken" at bounding box center [1021, 429] width 200 height 31
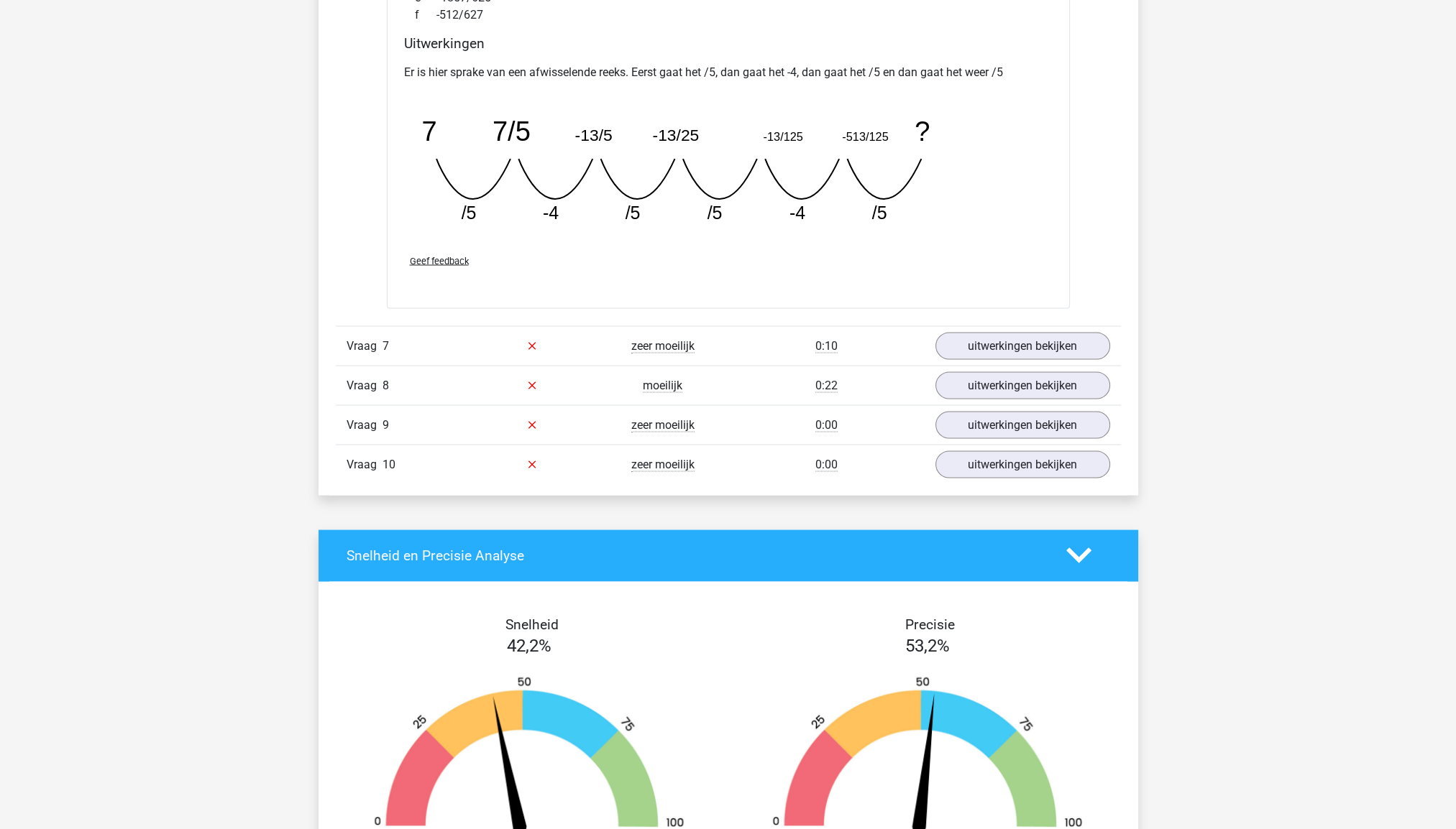
scroll to position [3426, 0]
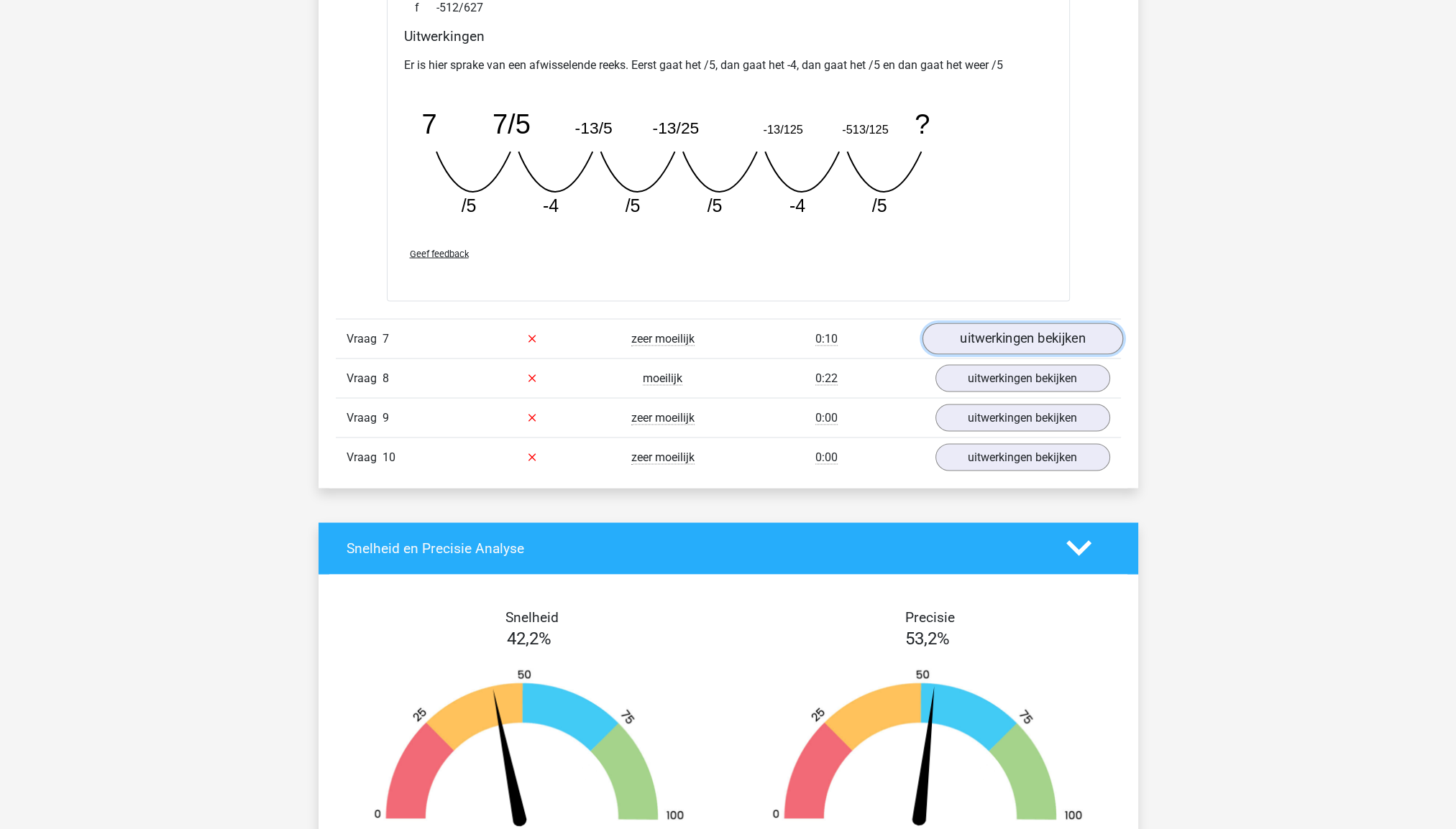
click at [1033, 332] on link "uitwerkingen bekijken" at bounding box center [1021, 338] width 200 height 31
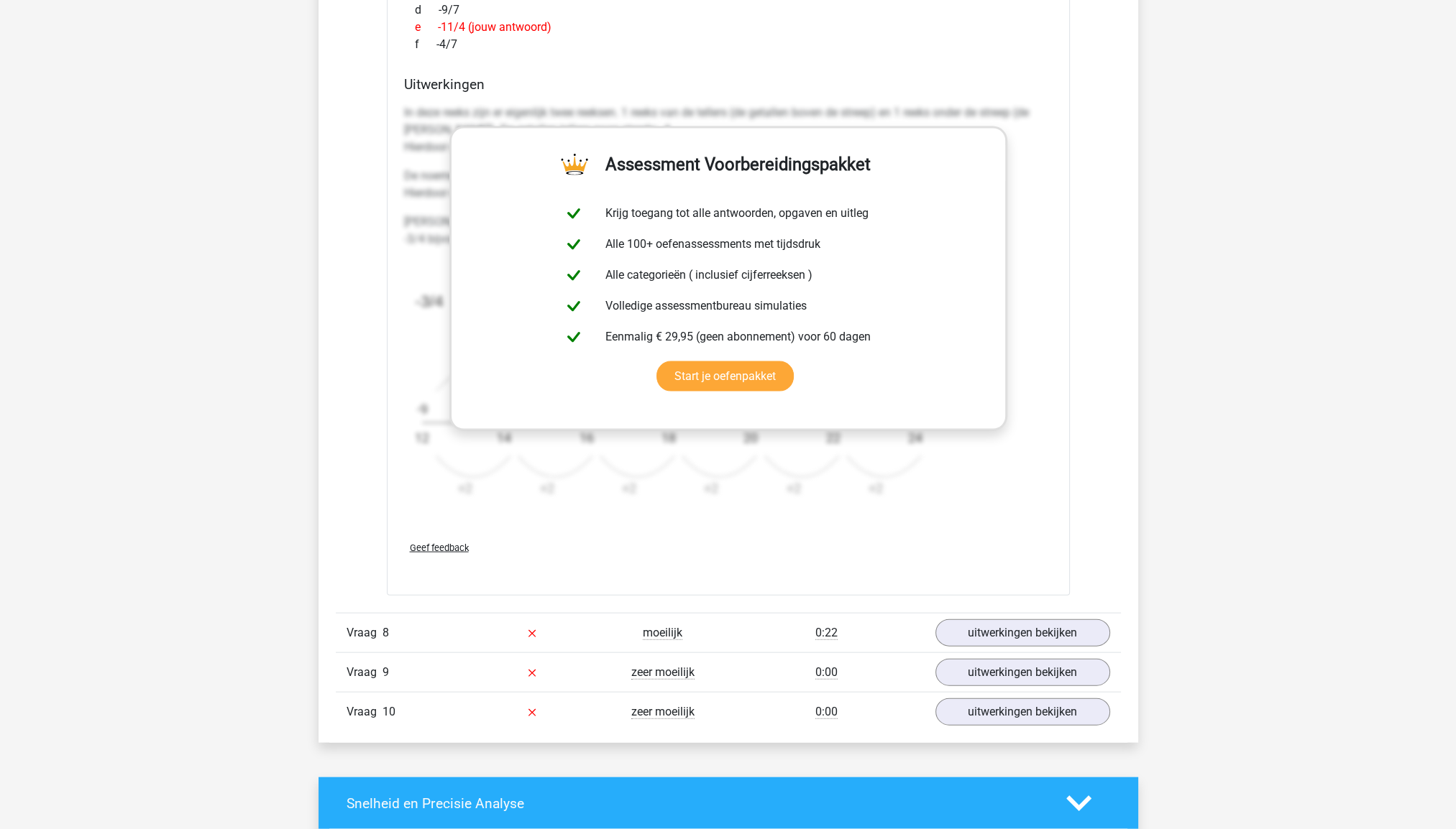
scroll to position [4066, 0]
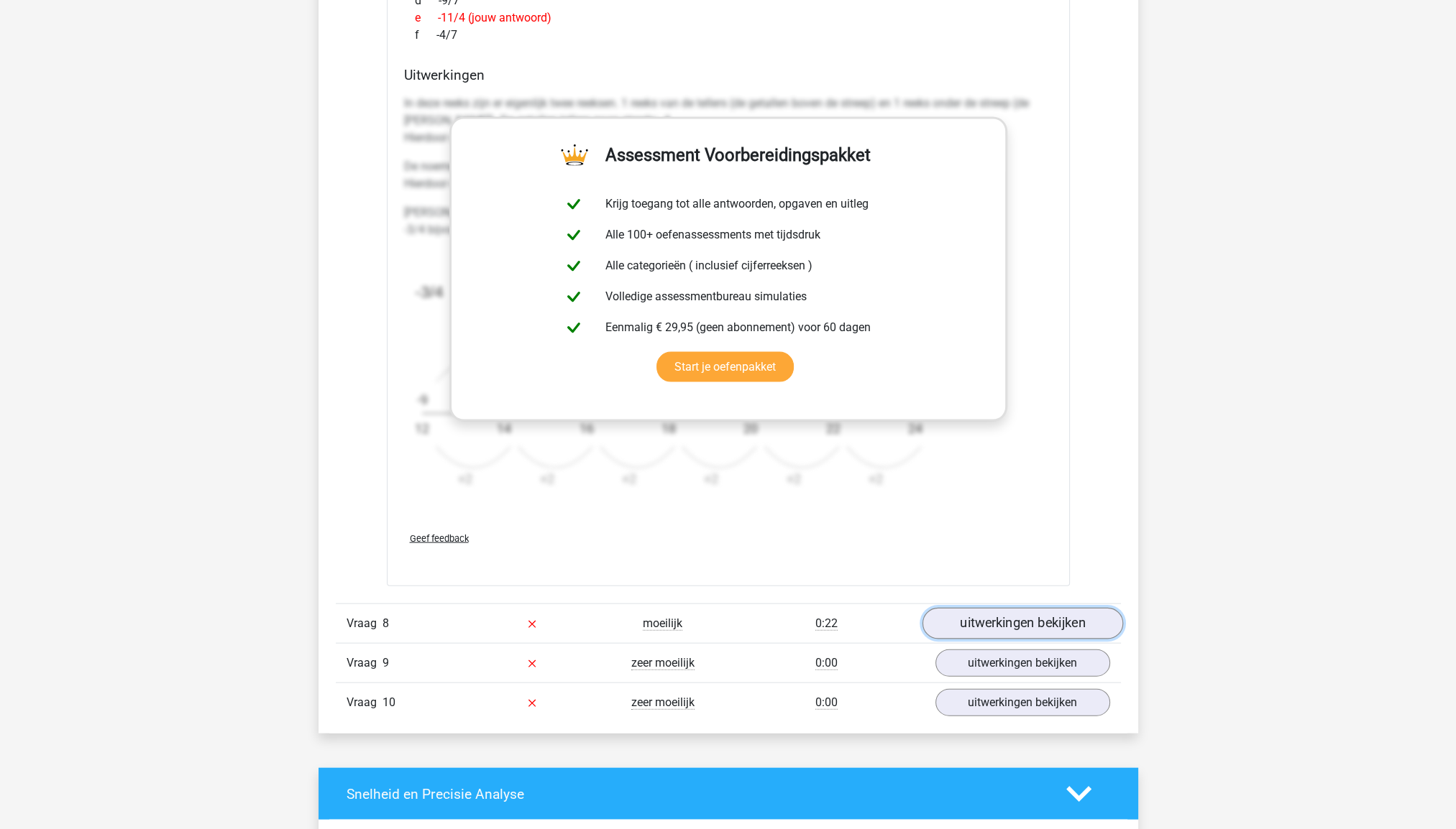
click at [1057, 622] on link "uitwerkingen bekijken" at bounding box center [1021, 624] width 200 height 31
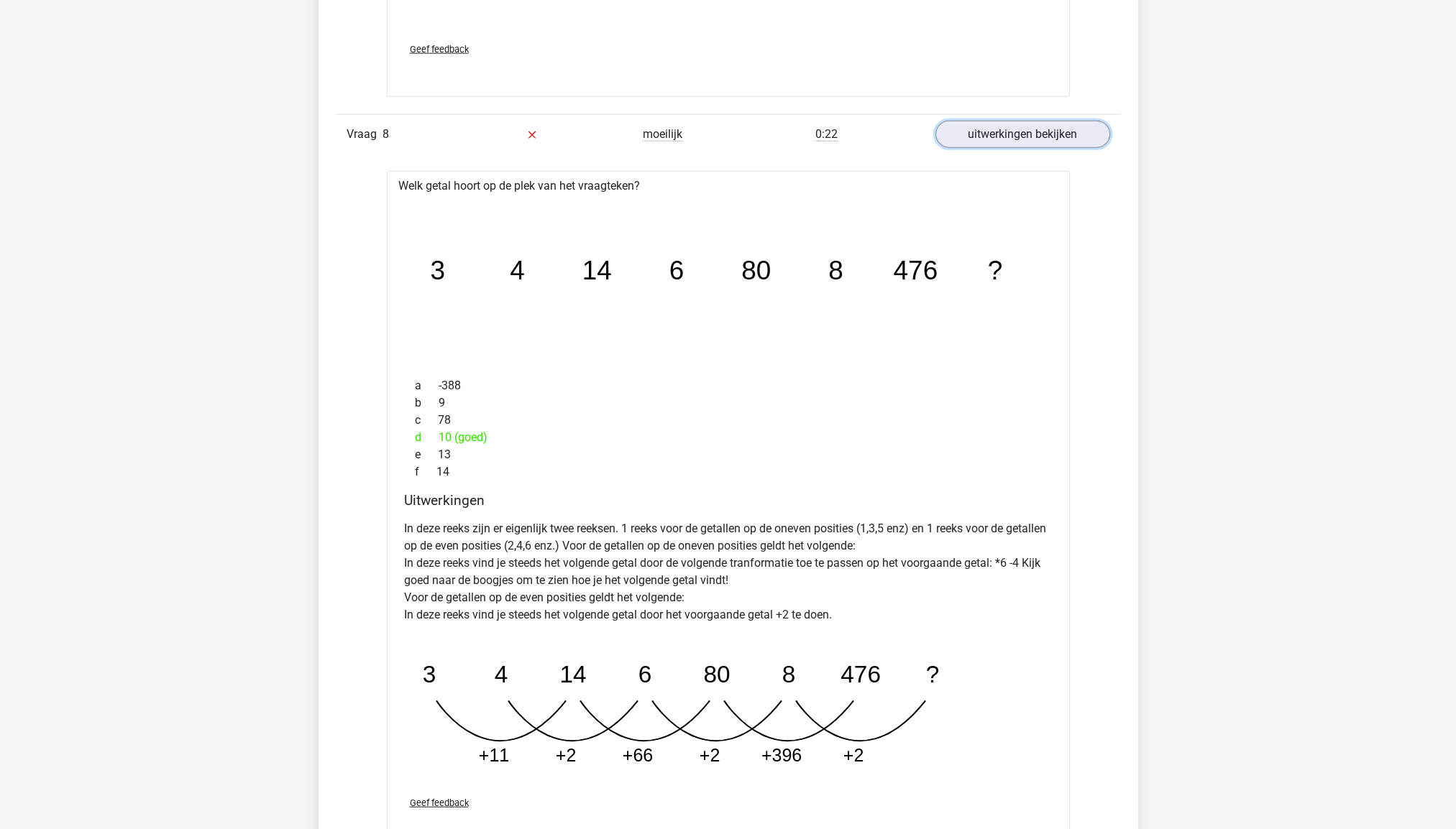
scroll to position [4871, 0]
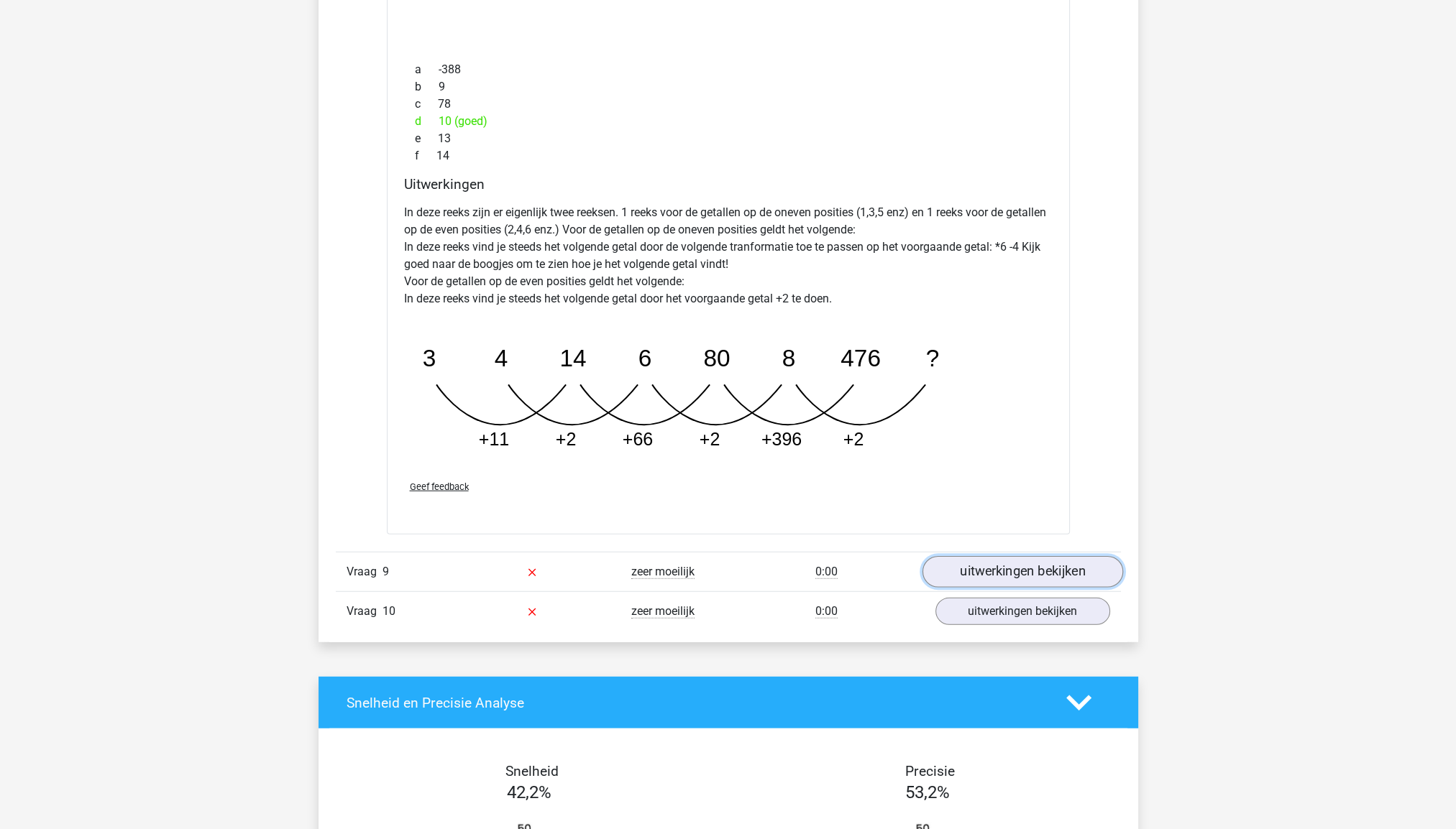
click at [1055, 564] on link "uitwerkingen bekijken" at bounding box center [1021, 571] width 200 height 31
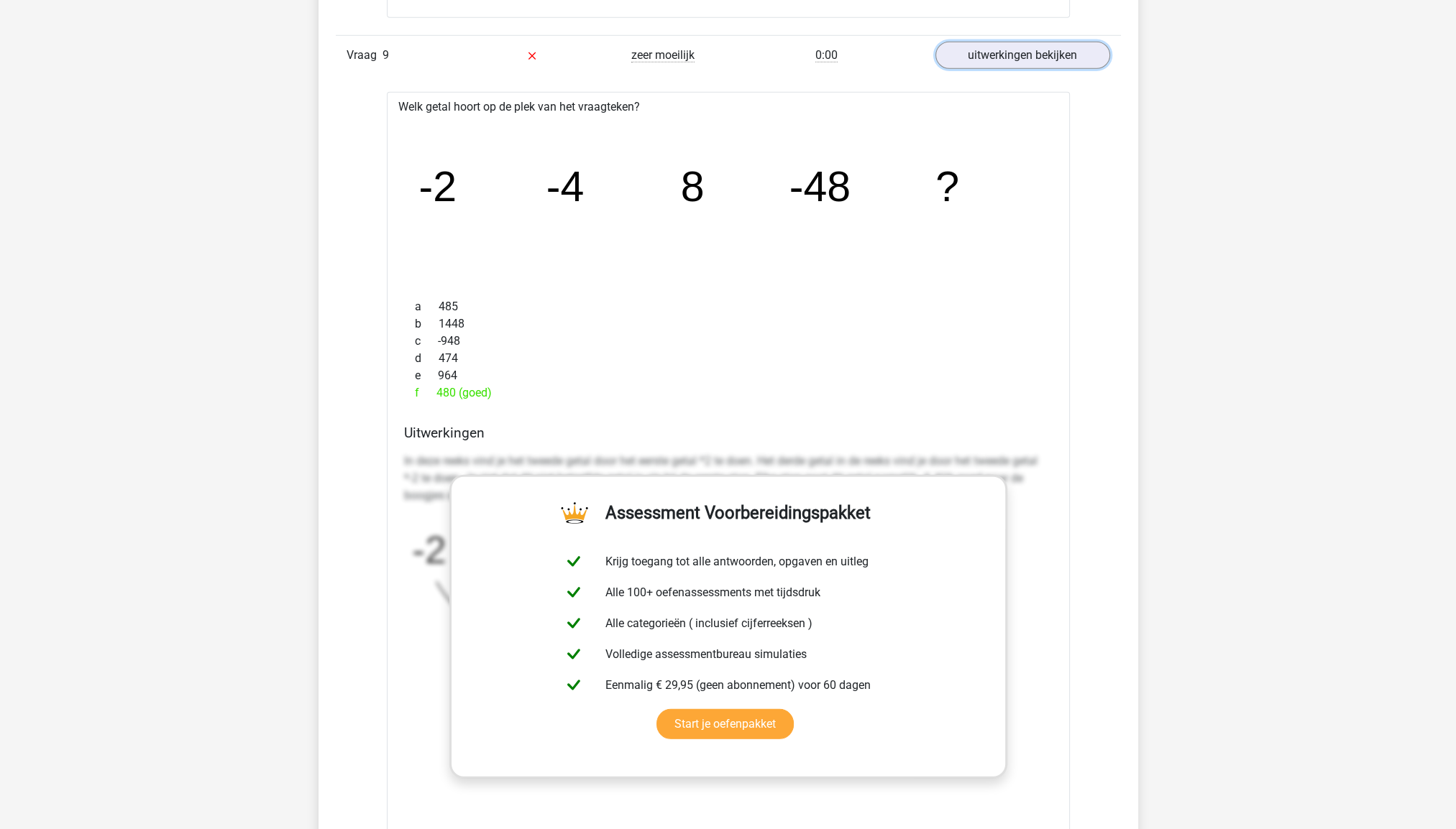
scroll to position [5621, 0]
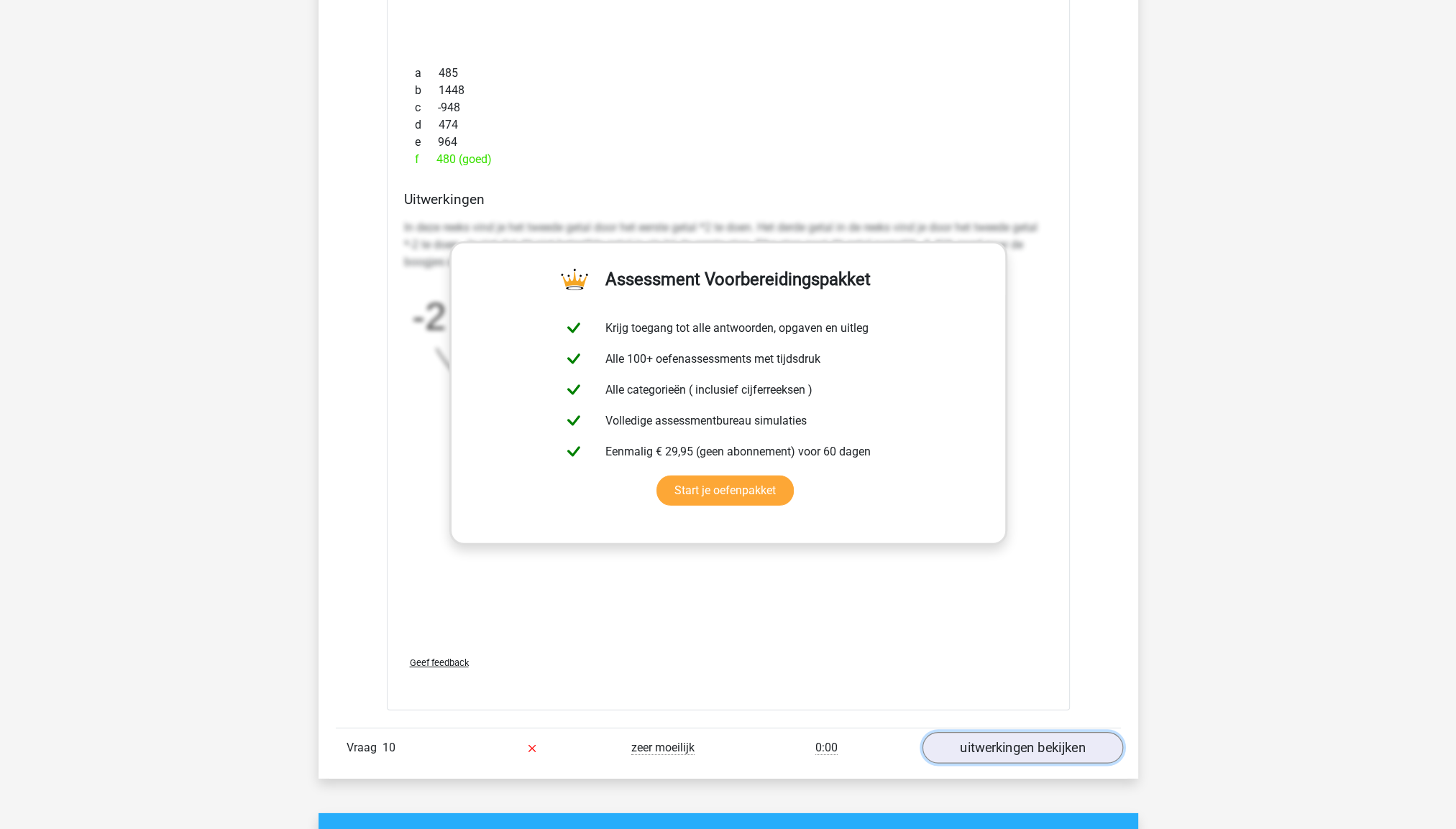
click at [1040, 741] on link "uitwerkingen bekijken" at bounding box center [1021, 747] width 200 height 31
